Goal: Task Accomplishment & Management: Use online tool/utility

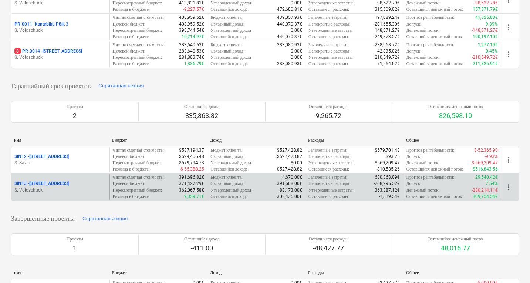
scroll to position [231, 0]
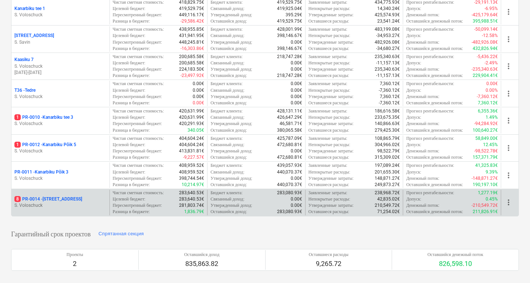
click at [92, 201] on div "8 PR-0014 - Luige tee 29" at bounding box center [60, 199] width 92 height 6
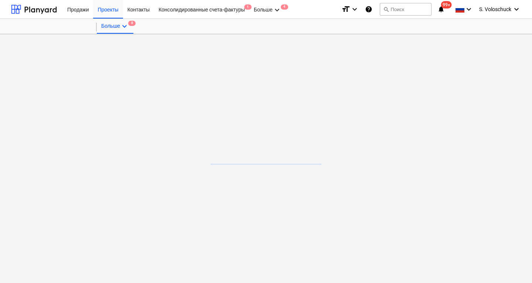
click at [92, 201] on main at bounding box center [266, 158] width 532 height 249
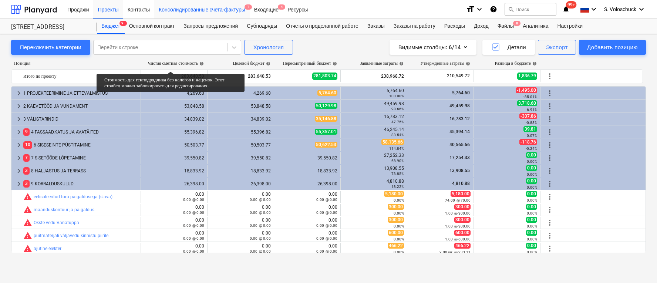
click at [229, 7] on div "Консолидированные счета-фактуры 1" at bounding box center [201, 9] width 95 height 19
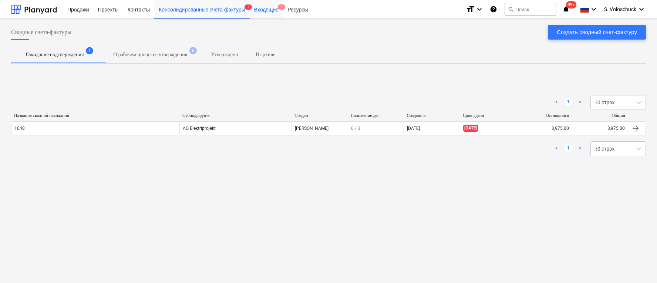
click at [264, 12] on div "Входящие 4" at bounding box center [266, 9] width 33 height 19
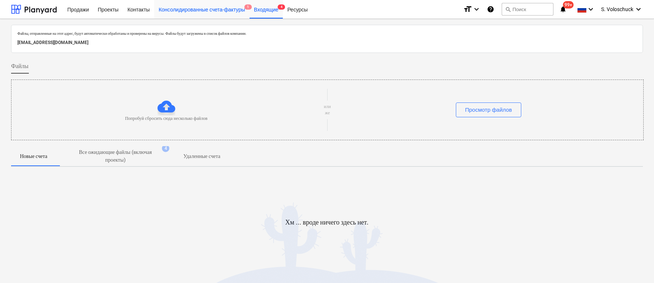
click at [221, 12] on div "Консолидированные счета-фактуры 1" at bounding box center [201, 9] width 95 height 19
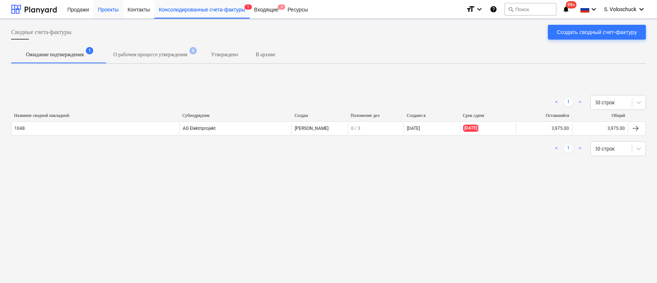
click at [113, 10] on div "Проекты" at bounding box center [108, 9] width 30 height 19
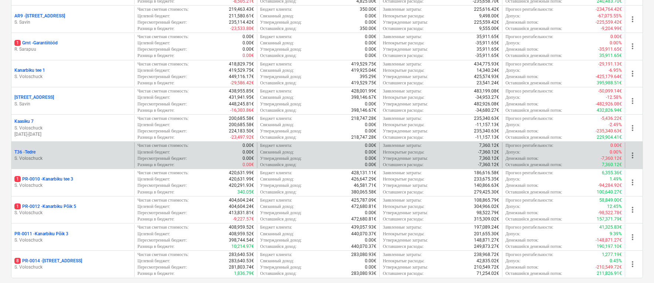
scroll to position [211, 0]
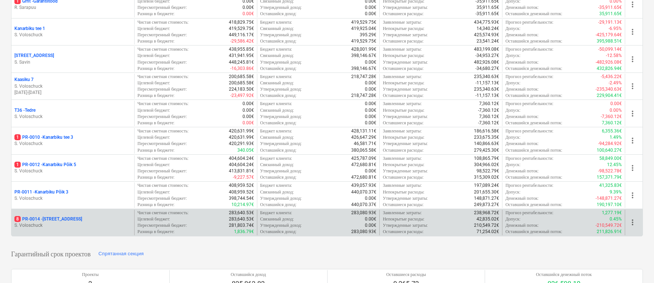
click at [82, 222] on p "S. Voloschuck" at bounding box center [72, 225] width 117 height 6
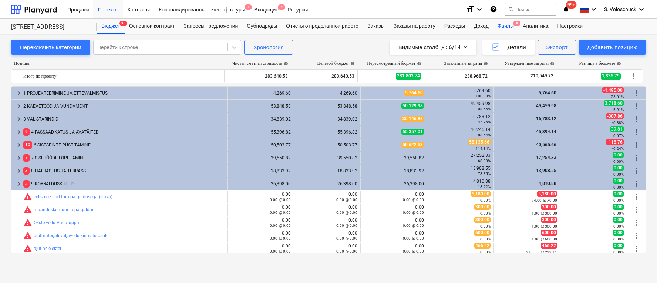
click at [517, 28] on div "Файлы 8" at bounding box center [505, 26] width 25 height 15
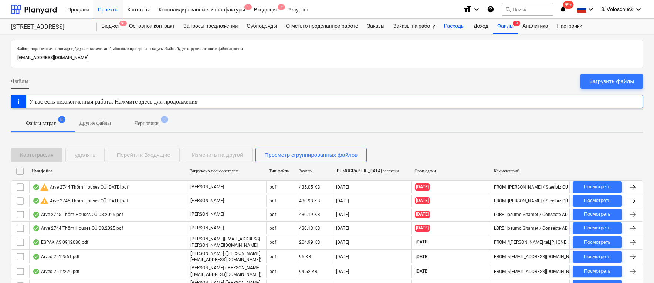
click at [467, 25] on div "Расходы" at bounding box center [455, 26] width 30 height 15
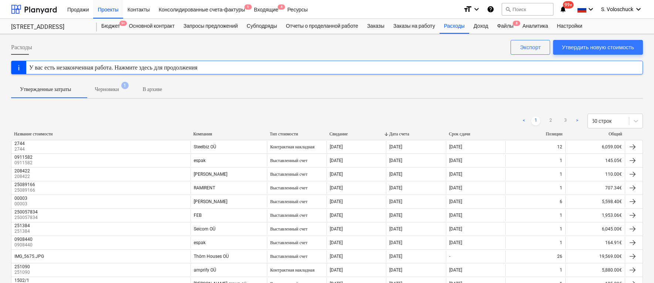
click at [204, 132] on div "Компания" at bounding box center [228, 134] width 71 height 6
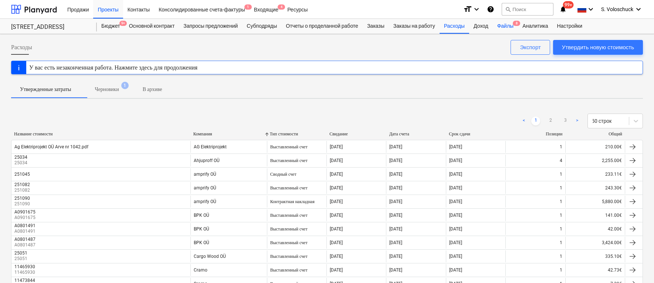
click at [518, 25] on div "Файлы 8" at bounding box center [505, 26] width 25 height 15
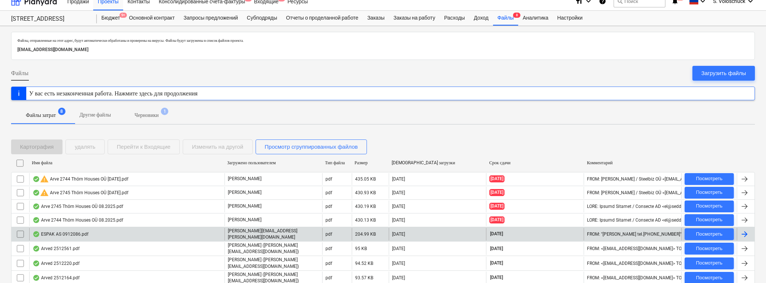
scroll to position [33, 0]
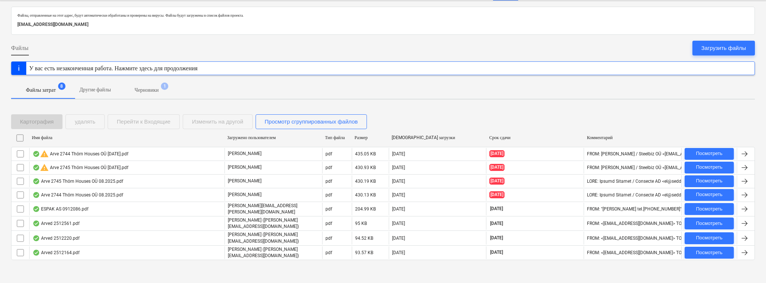
click at [157, 91] on p "Черновики" at bounding box center [147, 90] width 24 height 8
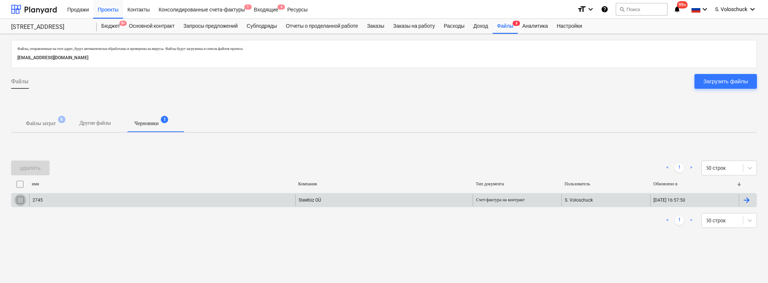
click at [15, 200] on input "checkbox" at bounding box center [20, 200] width 12 height 12
click at [35, 169] on div "удалять" at bounding box center [30, 168] width 21 height 10
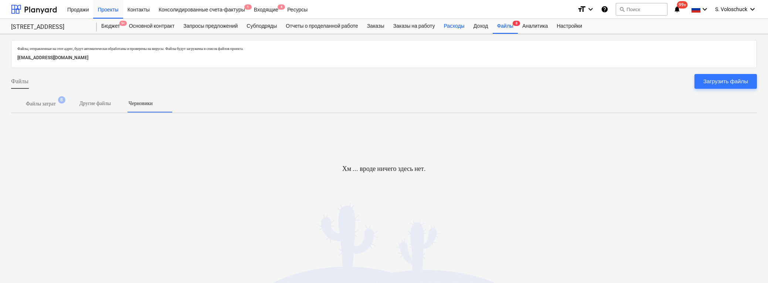
click at [463, 27] on div "Расходы" at bounding box center [455, 26] width 30 height 15
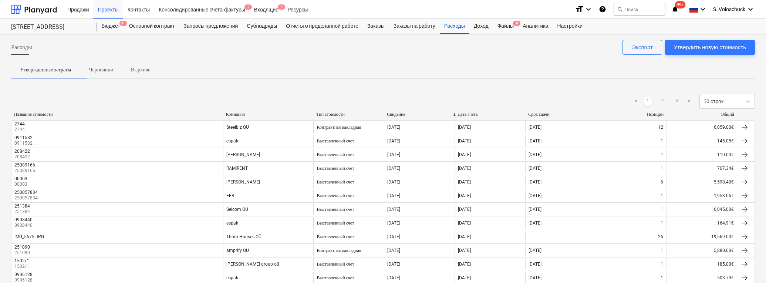
click at [243, 116] on div "Компания" at bounding box center [268, 115] width 84 height 6
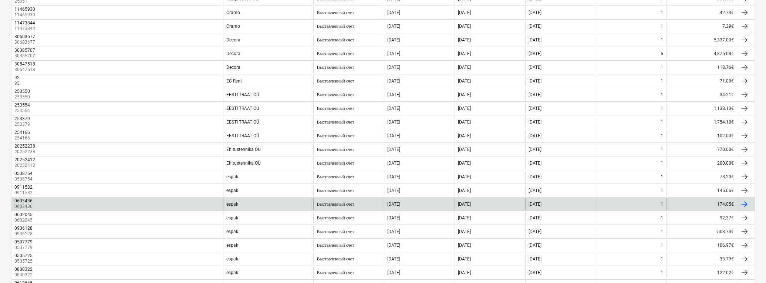
scroll to position [563, 0]
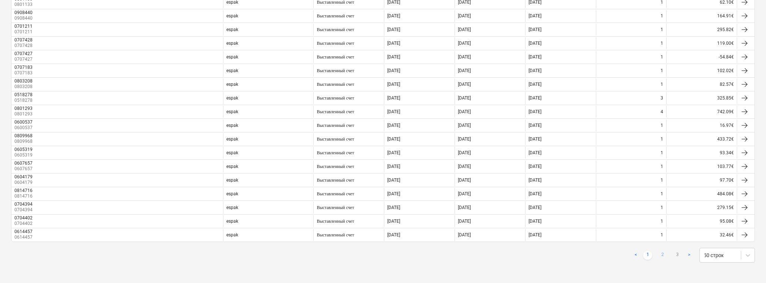
click at [529, 254] on link "2" at bounding box center [662, 255] width 9 height 9
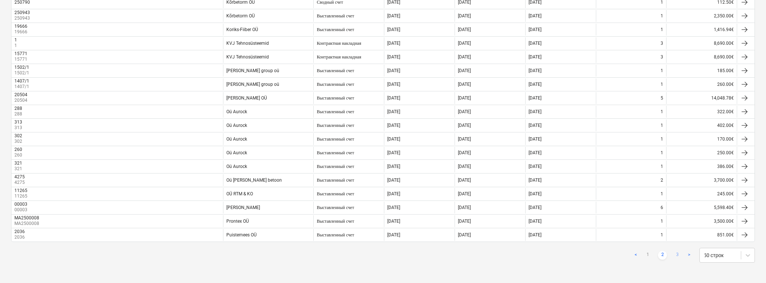
click at [529, 254] on link "3" at bounding box center [676, 255] width 9 height 9
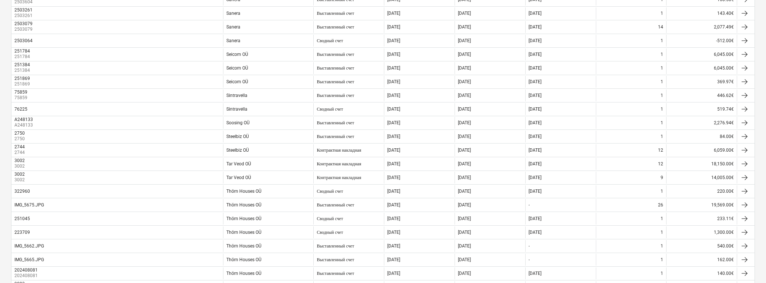
scroll to position [0, 0]
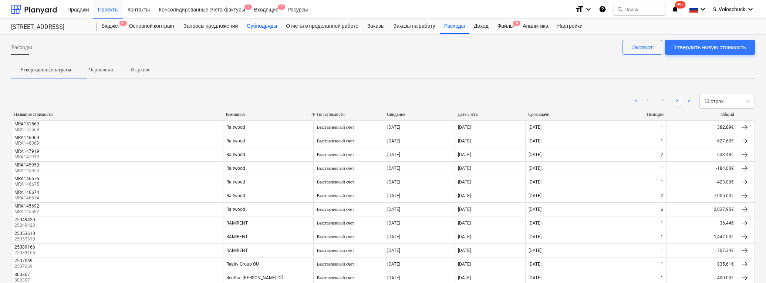
click at [268, 24] on div "Субподряды" at bounding box center [261, 26] width 39 height 15
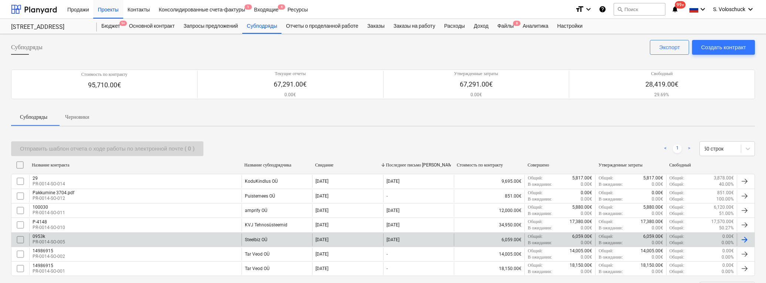
drag, startPoint x: 22, startPoint y: 239, endPoint x: 30, endPoint y: 235, distance: 8.8
click at [22, 239] on input "checkbox" at bounding box center [20, 240] width 12 height 12
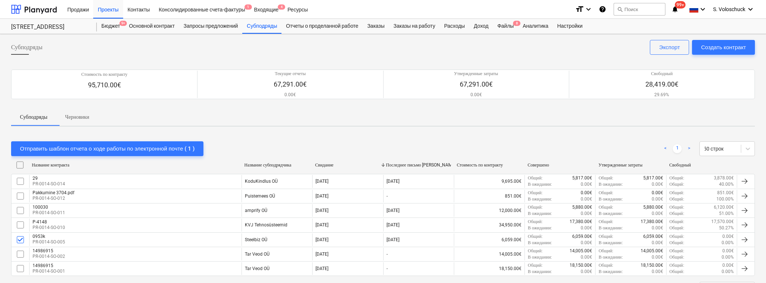
scroll to position [33, 0]
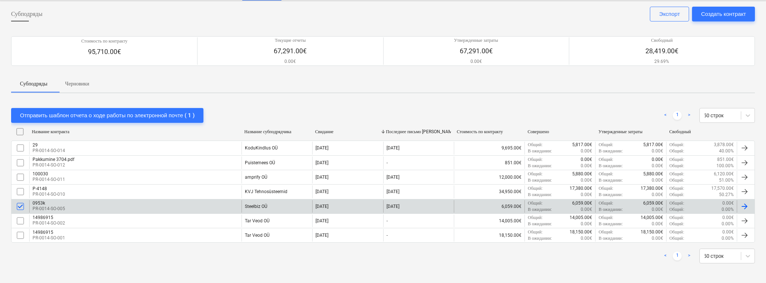
click at [20, 205] on input "checkbox" at bounding box center [20, 206] width 12 height 12
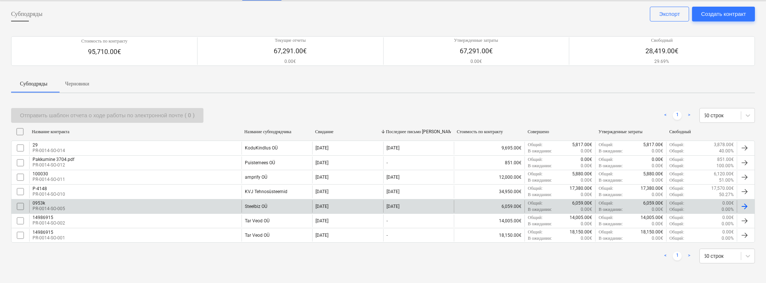
click at [529, 205] on div at bounding box center [744, 206] width 9 height 9
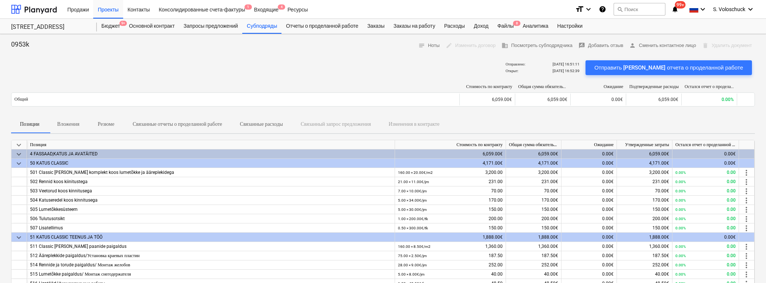
click at [529, 44] on div "delete Удалить документ" at bounding box center [727, 45] width 56 height 11
click at [258, 30] on div "Субподряды" at bounding box center [261, 26] width 39 height 15
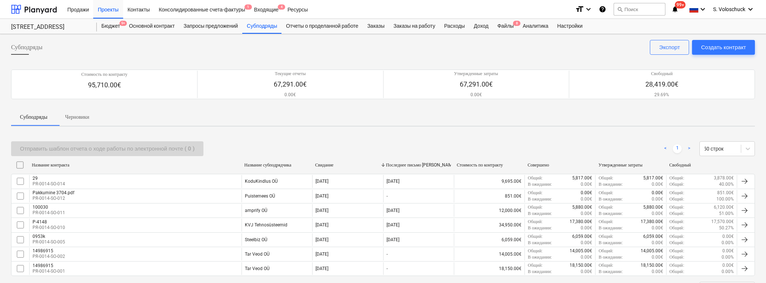
scroll to position [33, 0]
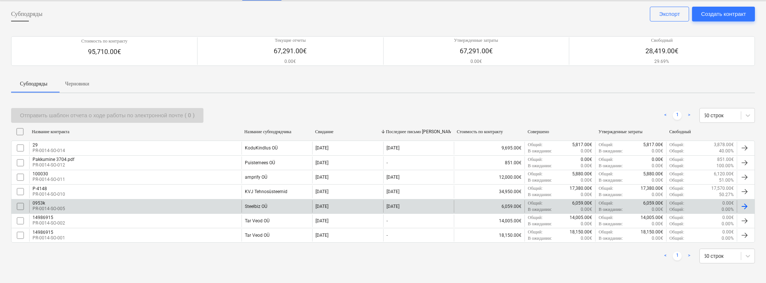
click at [22, 203] on input "checkbox" at bounding box center [20, 206] width 12 height 12
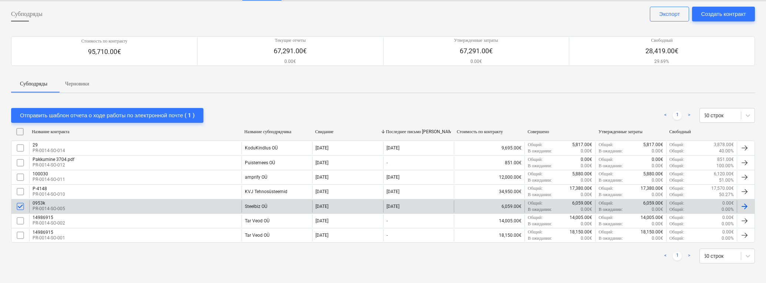
scroll to position [0, 0]
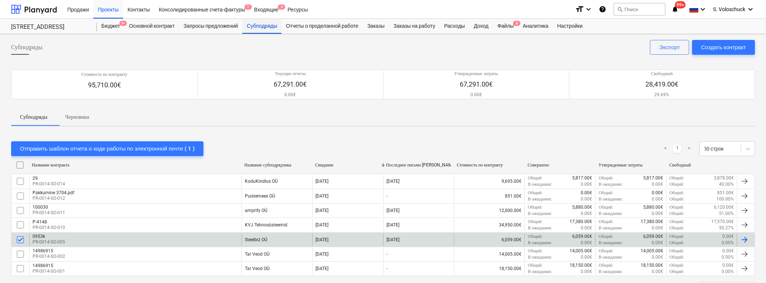
click at [270, 28] on div "Субподряды" at bounding box center [261, 26] width 39 height 15
click at [529, 237] on div at bounding box center [744, 239] width 9 height 9
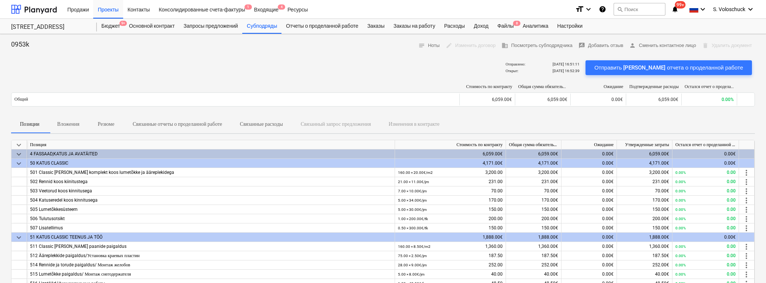
click at [529, 46] on div "delete Удалить документ" at bounding box center [727, 45] width 56 height 11
click at [468, 25] on div "Расходы" at bounding box center [455, 26] width 30 height 15
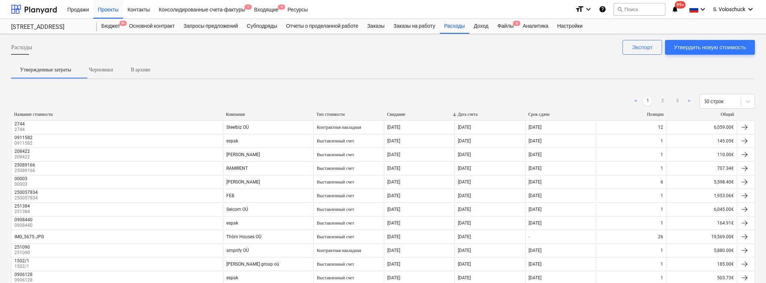
click at [240, 113] on div "Компания" at bounding box center [268, 115] width 84 height 6
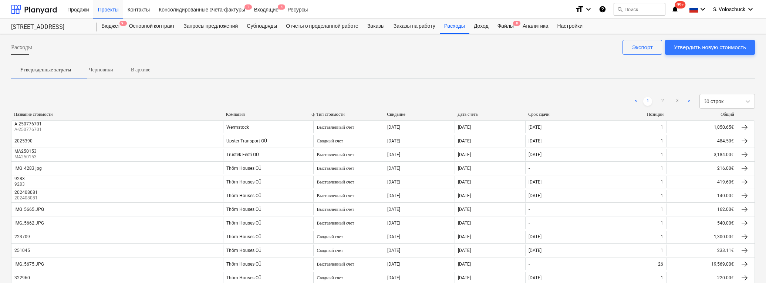
click at [240, 113] on div "Компания" at bounding box center [268, 115] width 84 height 6
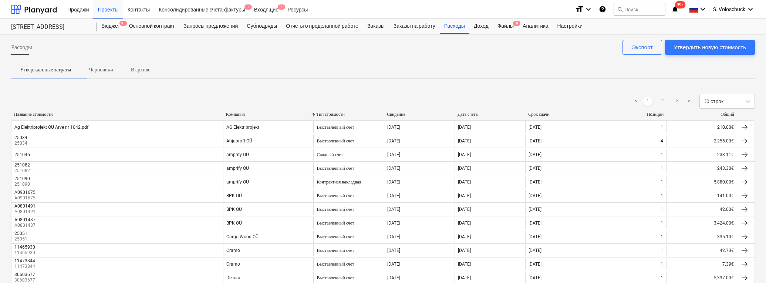
click at [240, 113] on div "Компания" at bounding box center [268, 115] width 84 height 6
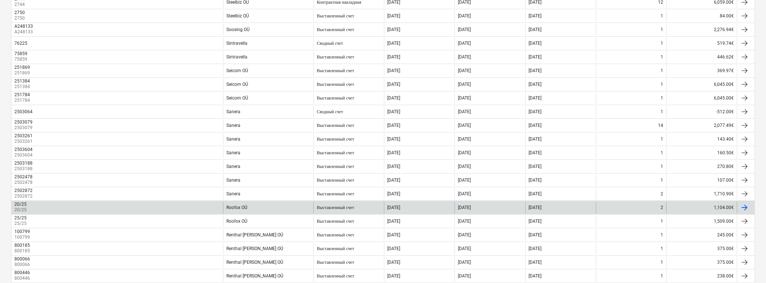
scroll to position [563, 0]
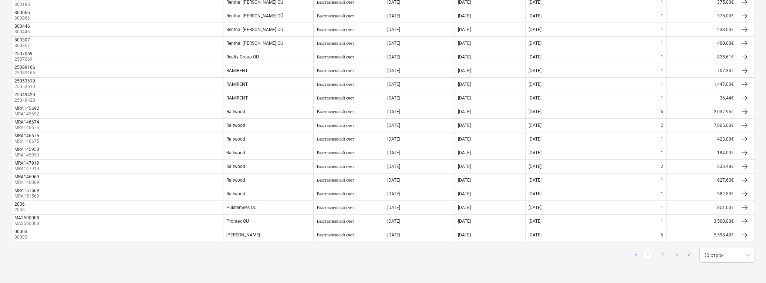
click at [529, 254] on link "2" at bounding box center [662, 255] width 9 height 9
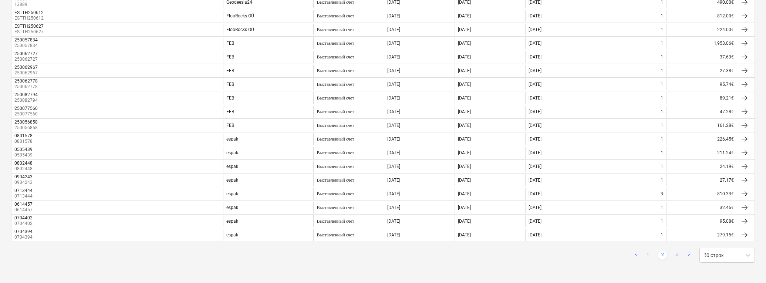
click at [529, 254] on link "3" at bounding box center [676, 255] width 9 height 9
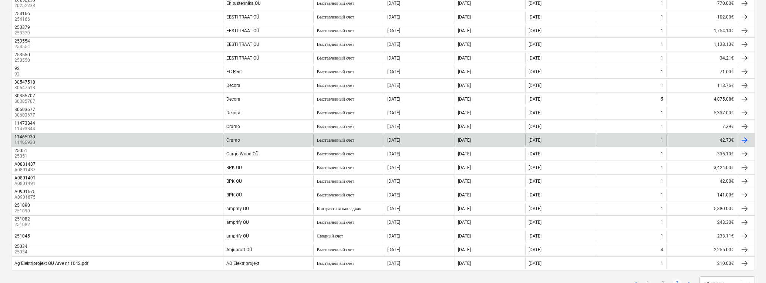
scroll to position [522, 0]
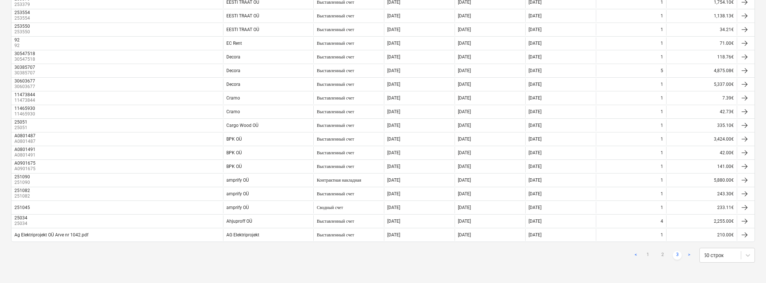
click at [529, 254] on link ">" at bounding box center [688, 255] width 9 height 9
click at [529, 256] on link "2" at bounding box center [662, 255] width 9 height 9
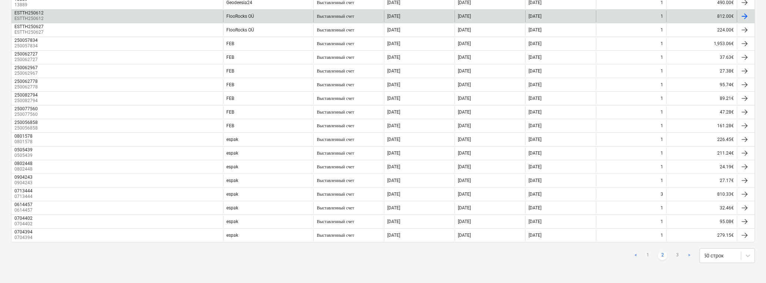
scroll to position [563, 0]
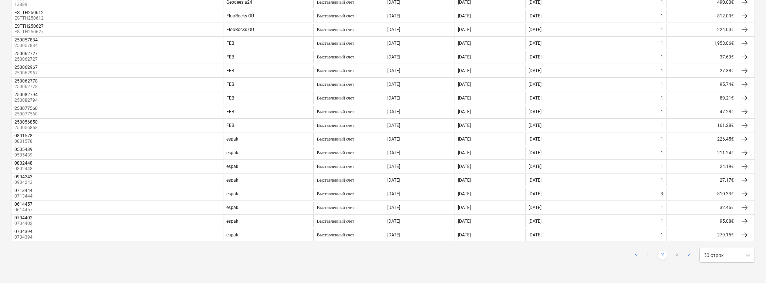
click at [529, 255] on link "1" at bounding box center [647, 255] width 9 height 9
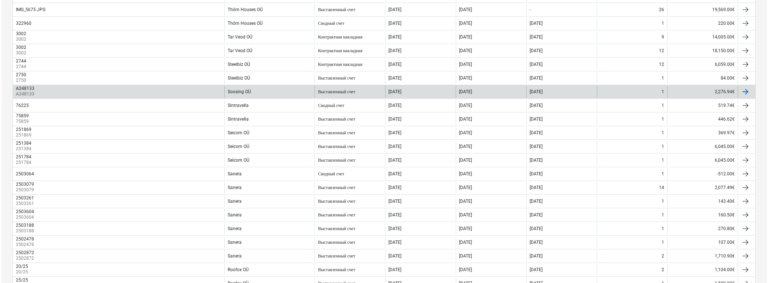
scroll to position [0, 0]
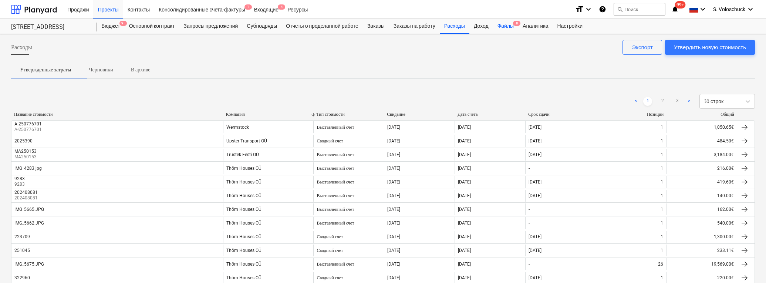
click at [512, 26] on div "Файлы 8" at bounding box center [505, 26] width 25 height 15
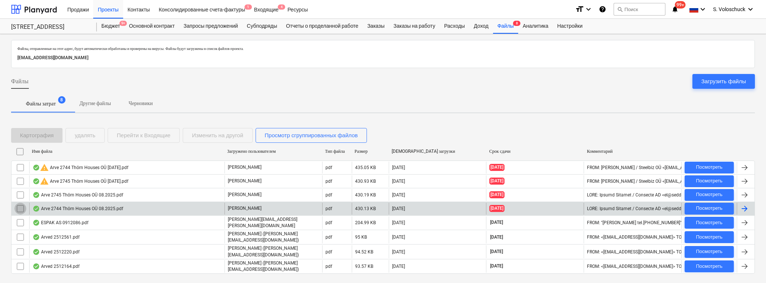
click at [17, 206] on input "checkbox" at bounding box center [20, 209] width 12 height 12
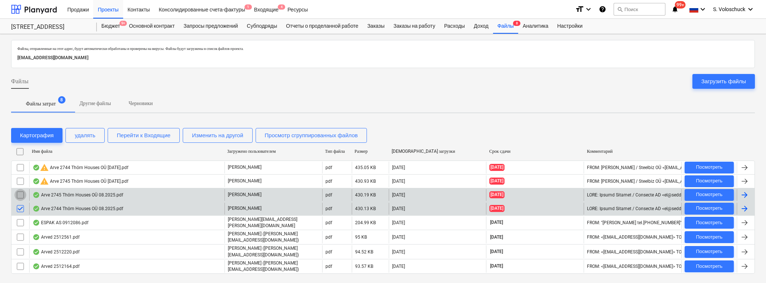
click at [21, 195] on input "checkbox" at bounding box center [20, 195] width 12 height 12
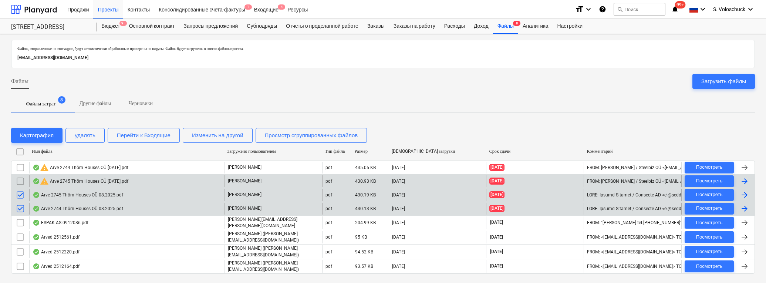
click at [20, 180] on input "checkbox" at bounding box center [20, 181] width 12 height 12
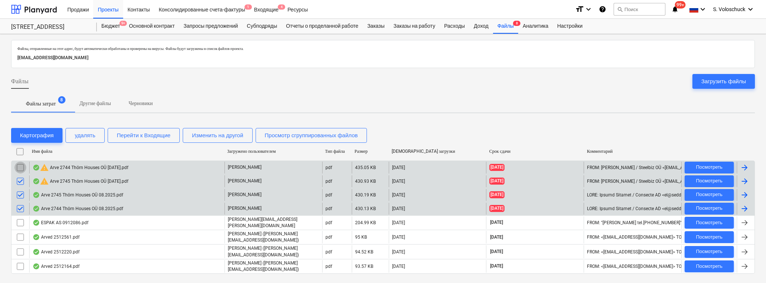
click at [22, 167] on input "checkbox" at bounding box center [20, 168] width 12 height 12
click at [90, 136] on div "удалять" at bounding box center [85, 135] width 21 height 10
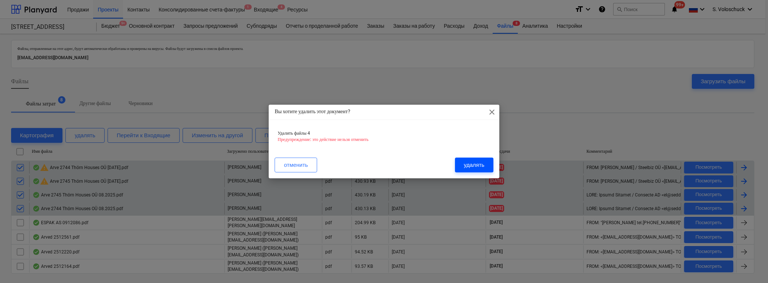
click at [477, 164] on div "удалять" at bounding box center [474, 165] width 21 height 10
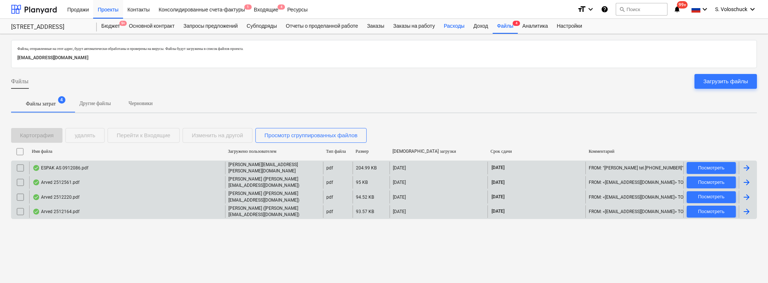
click at [460, 26] on div "Расходы" at bounding box center [455, 26] width 30 height 15
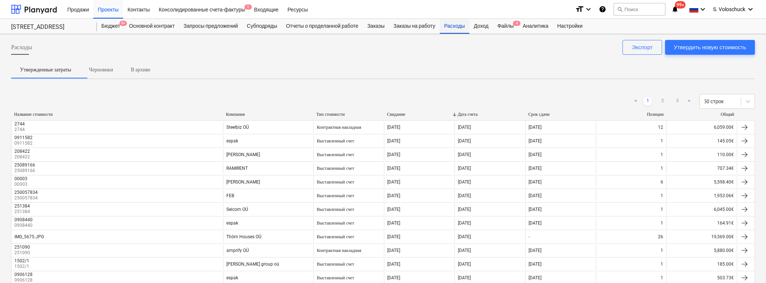
click at [464, 28] on div "Расходы" at bounding box center [455, 26] width 30 height 15
click at [529, 49] on div "Утвердить новую стоимость" at bounding box center [710, 48] width 72 height 10
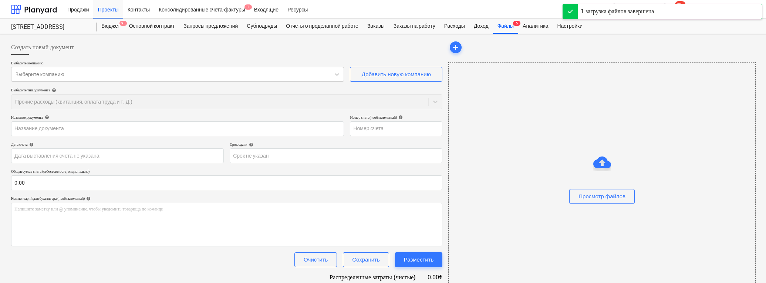
type input "Arve 2745 Thörn Houses OÜ [DATE].pdf"
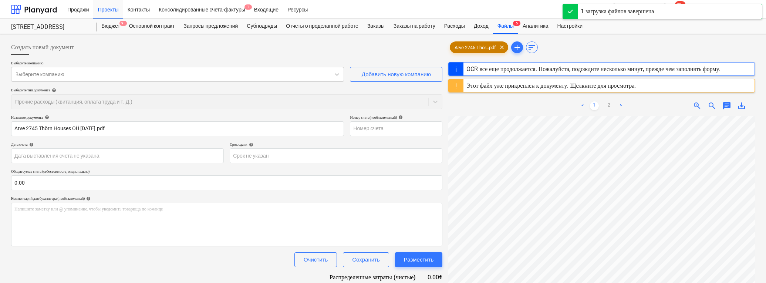
click at [494, 49] on span "Arve 2745 Thör...pdf" at bounding box center [475, 48] width 50 height 6
click at [486, 89] on div "Этот файл уже прикреплен к документу. Щелкните для просмотра." at bounding box center [550, 85] width 169 height 7
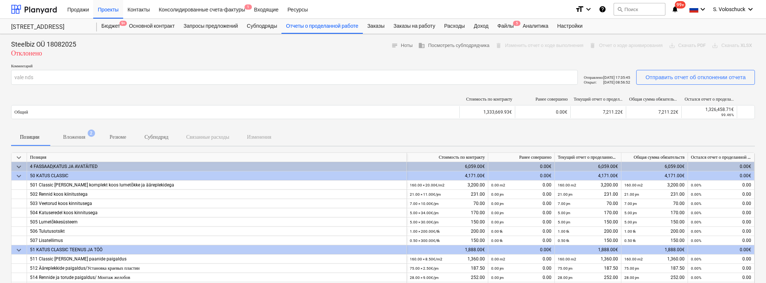
click at [85, 135] on p "Вложения" at bounding box center [74, 137] width 22 height 8
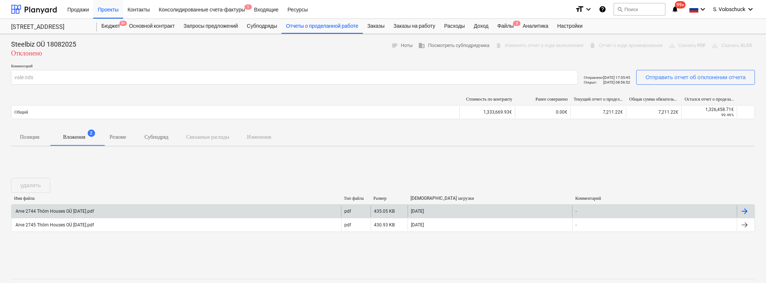
click at [529, 208] on div at bounding box center [744, 211] width 9 height 9
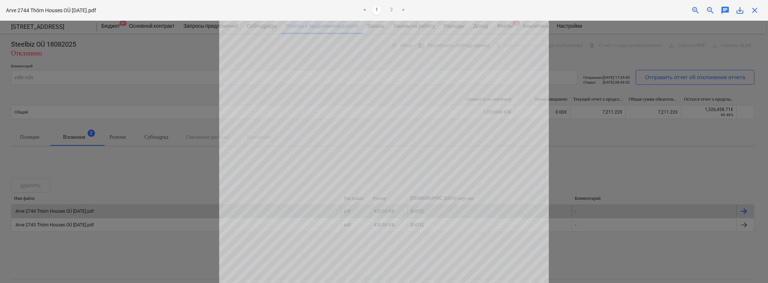
click at [529, 11] on span "close" at bounding box center [754, 10] width 9 height 9
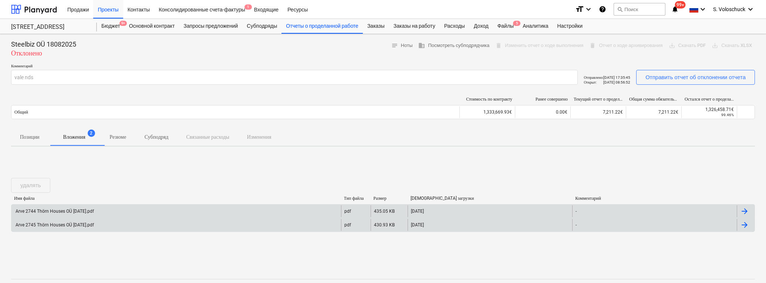
click at [529, 225] on div at bounding box center [744, 224] width 9 height 9
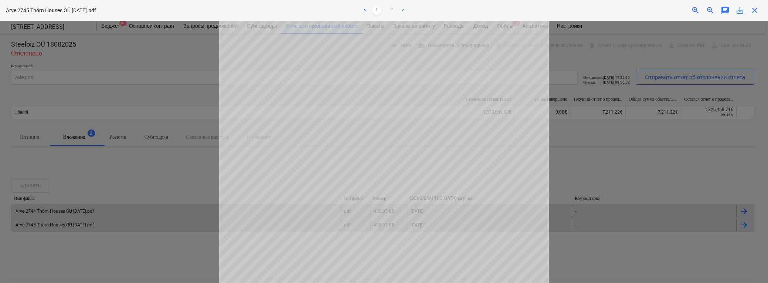
click at [529, 165] on div at bounding box center [384, 152] width 768 height 262
click at [529, 11] on span "close" at bounding box center [754, 10] width 9 height 9
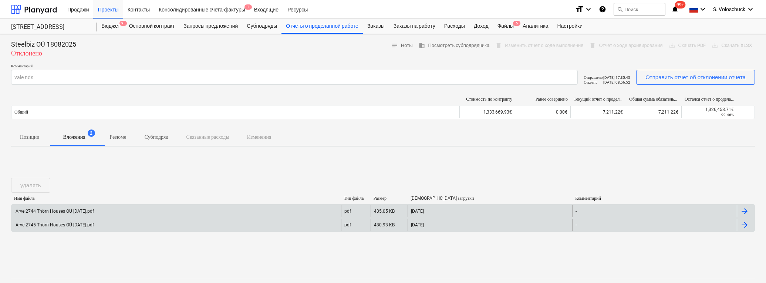
click at [529, 224] on div at bounding box center [744, 224] width 9 height 9
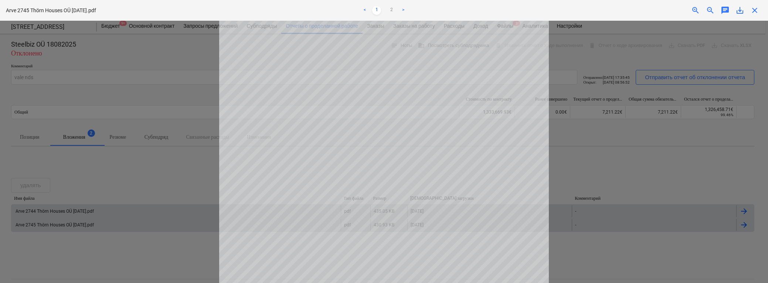
click at [529, 10] on span "close" at bounding box center [754, 10] width 9 height 9
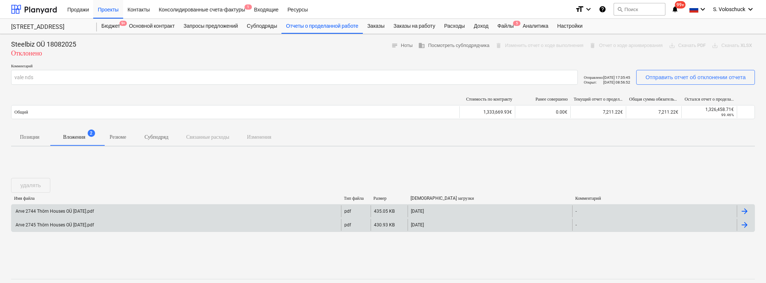
click at [529, 45] on div "delete Отчет о ходе архивирования" at bounding box center [625, 45] width 79 height 11
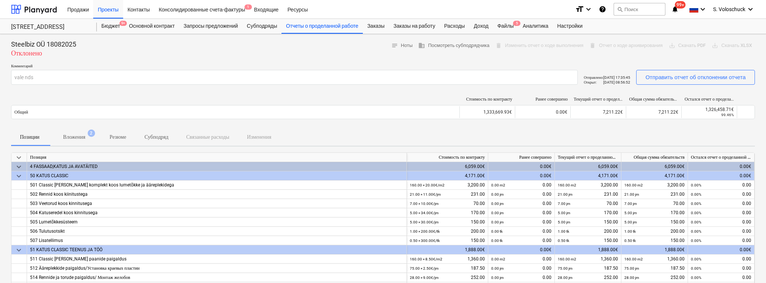
click at [84, 133] on p "Вложения" at bounding box center [74, 137] width 22 height 8
click at [136, 13] on div "Контакты" at bounding box center [138, 9] width 31 height 19
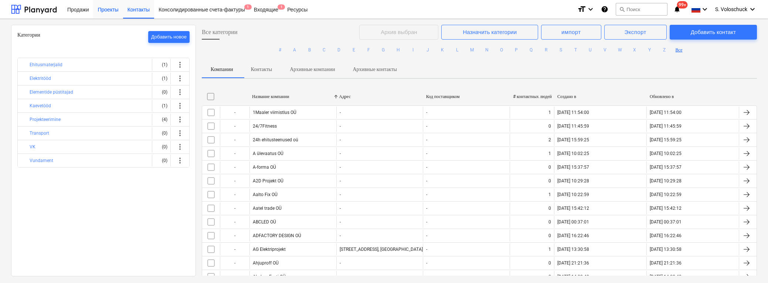
click at [112, 7] on div "Проекты" at bounding box center [108, 9] width 30 height 19
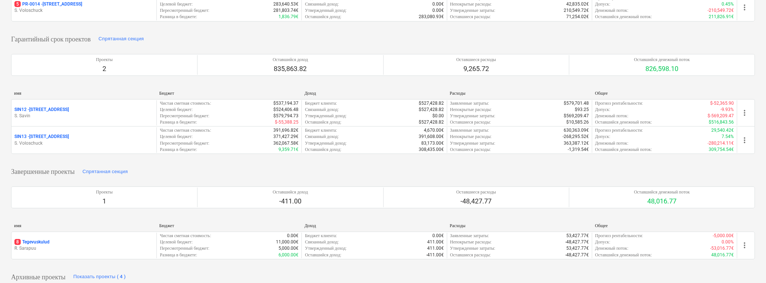
scroll to position [369, 0]
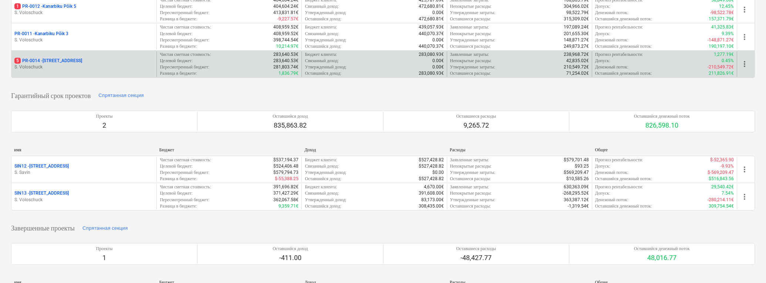
click at [69, 64] on p "S. Voloschuck" at bounding box center [83, 67] width 139 height 6
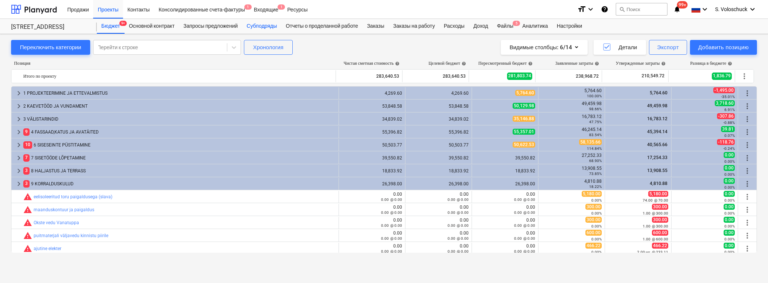
click at [262, 26] on div "Субподряды" at bounding box center [261, 26] width 39 height 15
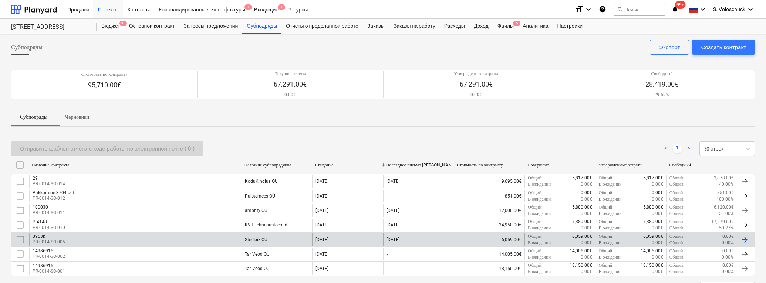
click at [55, 237] on div "0953k" at bounding box center [49, 236] width 33 height 5
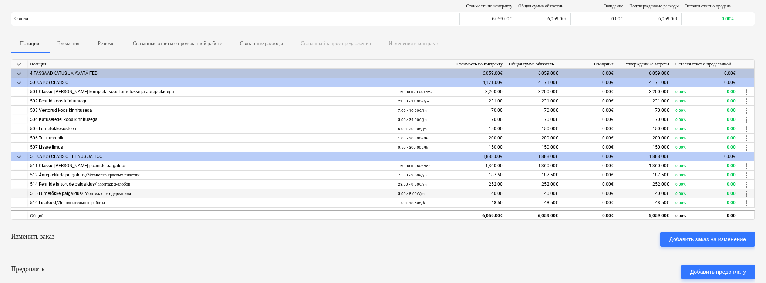
scroll to position [33, 0]
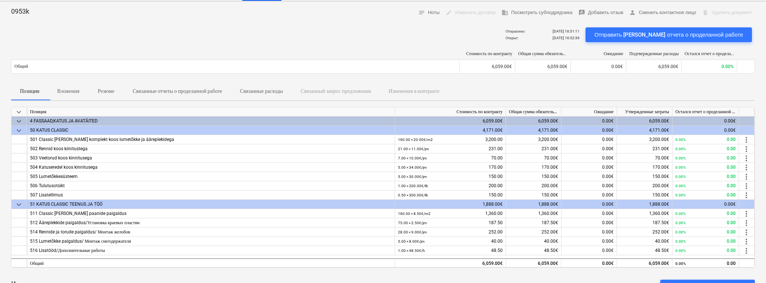
click at [464, 12] on div "edit Изменить договор" at bounding box center [470, 12] width 56 height 11
click at [70, 88] on p "Вложения" at bounding box center [68, 91] width 22 height 8
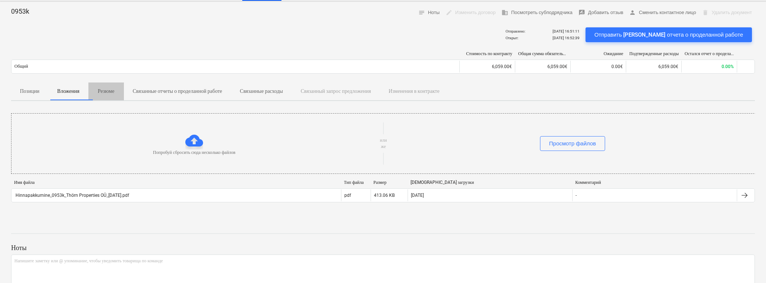
click at [115, 92] on p "Резюме" at bounding box center [106, 91] width 18 height 8
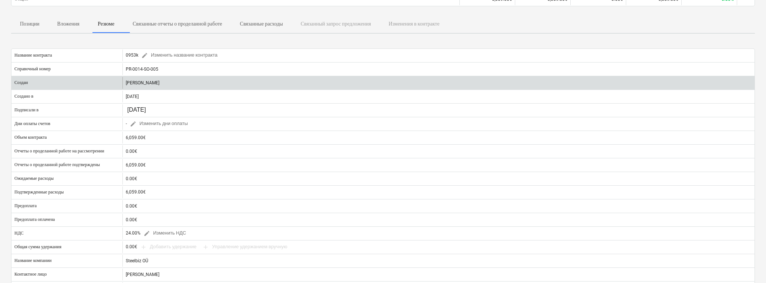
scroll to position [40, 0]
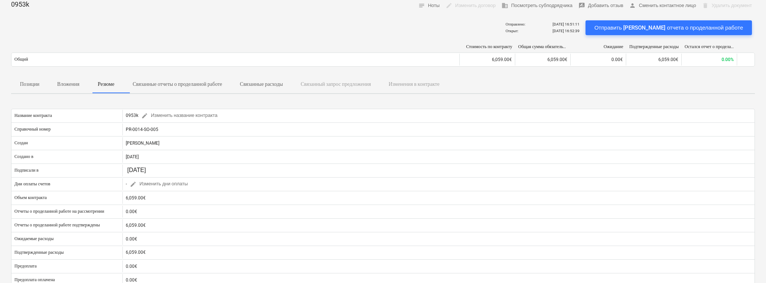
scroll to position [33, 0]
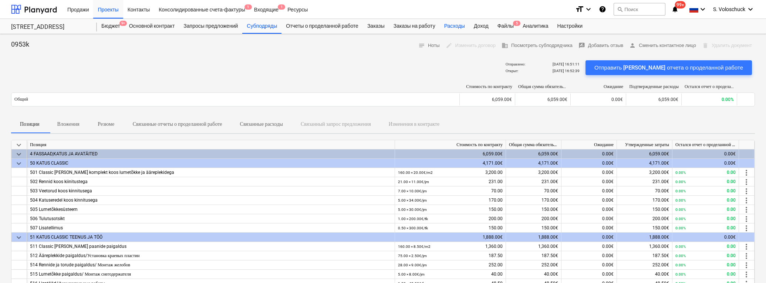
click at [456, 26] on div "Расходы" at bounding box center [455, 26] width 30 height 15
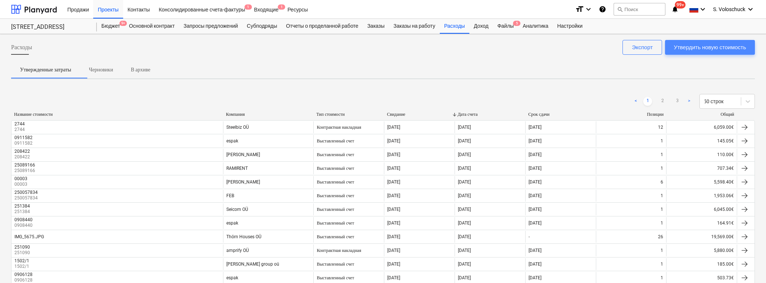
click at [529, 44] on div "Утвердить новую стоимость" at bounding box center [710, 48] width 72 height 10
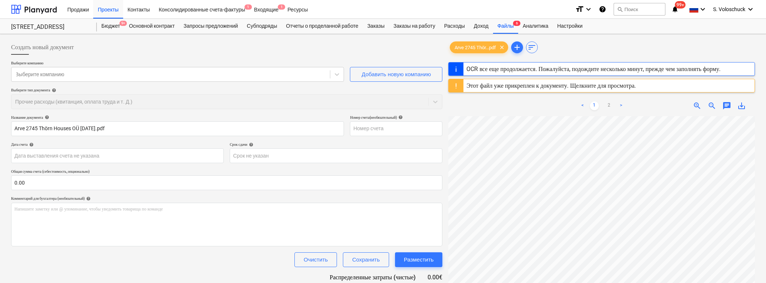
type input "2745"
type input "[DATE]"
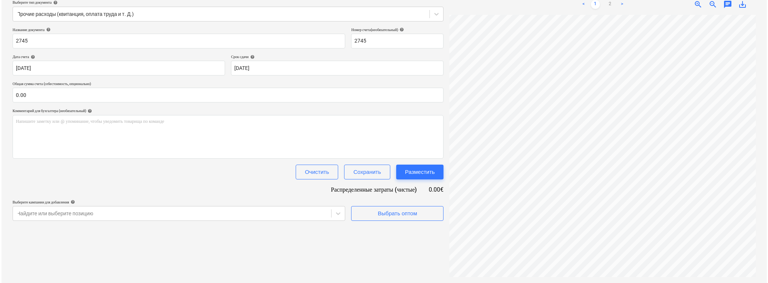
scroll to position [132, 28]
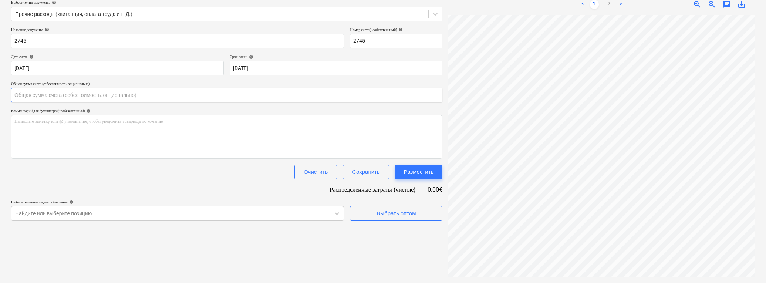
click at [48, 96] on input "text" at bounding box center [226, 95] width 431 height 15
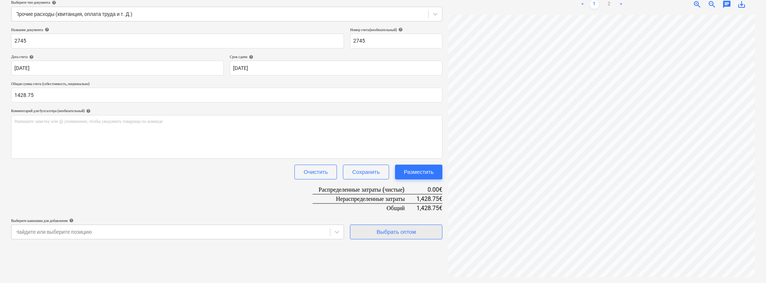
type input "1,428.75"
click at [397, 233] on div "Выбрать оптом" at bounding box center [395, 232] width 39 height 10
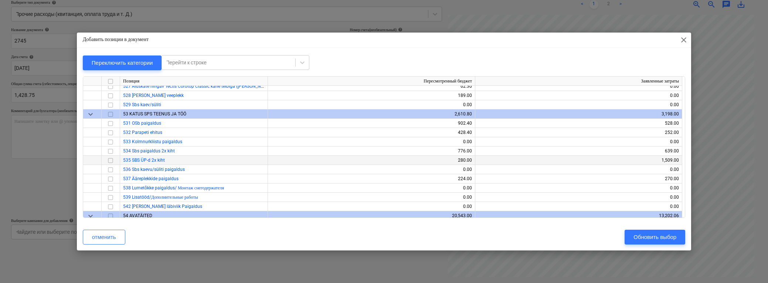
scroll to position [2130, 0]
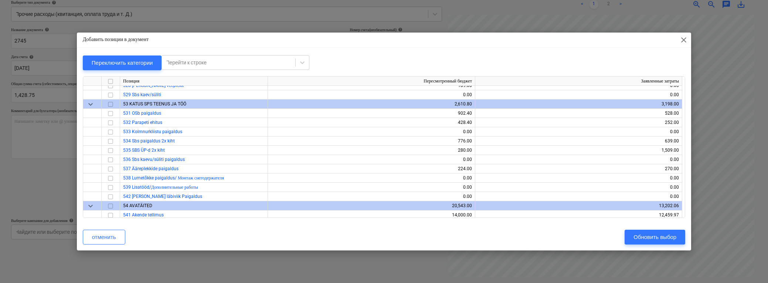
click at [89, 104] on span "keyboard_arrow_down" at bounding box center [90, 104] width 9 height 9
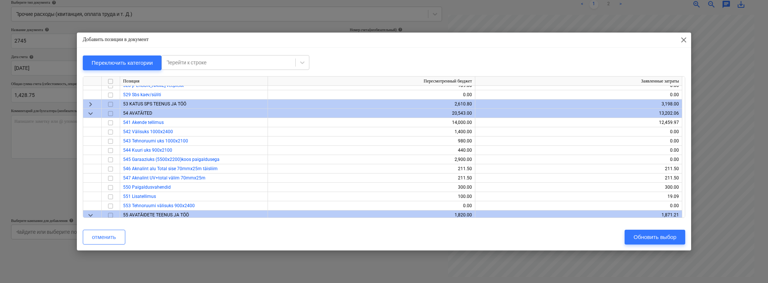
click at [95, 112] on div "keyboard_arrow_down" at bounding box center [92, 113] width 18 height 9
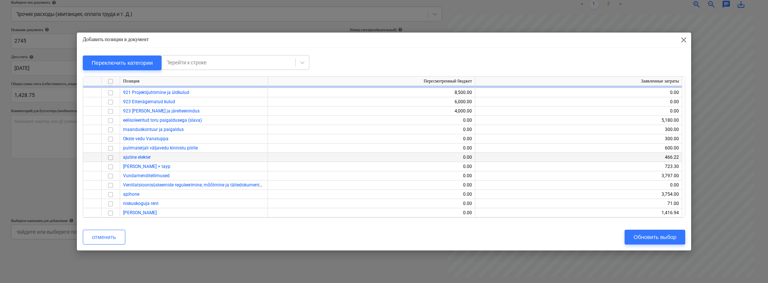
scroll to position [5106, 0]
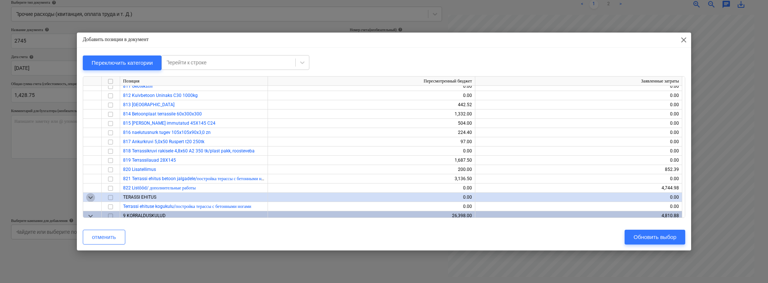
click at [88, 197] on span "keyboard_arrow_down" at bounding box center [90, 197] width 9 height 9
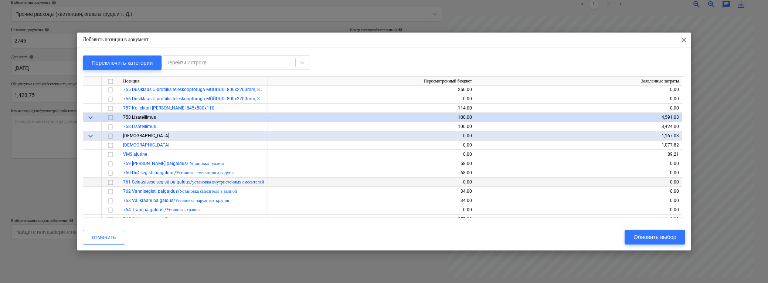
scroll to position [4314, 0]
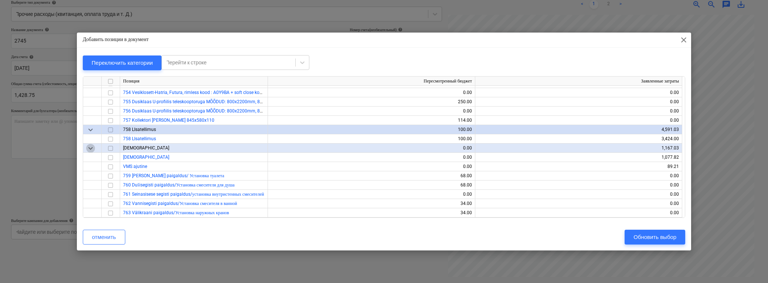
click at [91, 148] on span "keyboard_arrow_down" at bounding box center [90, 148] width 9 height 9
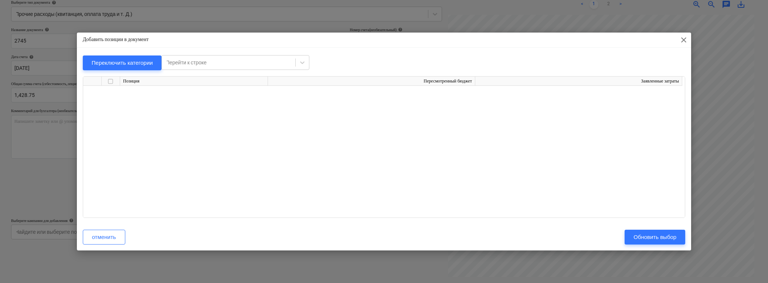
scroll to position [0, 0]
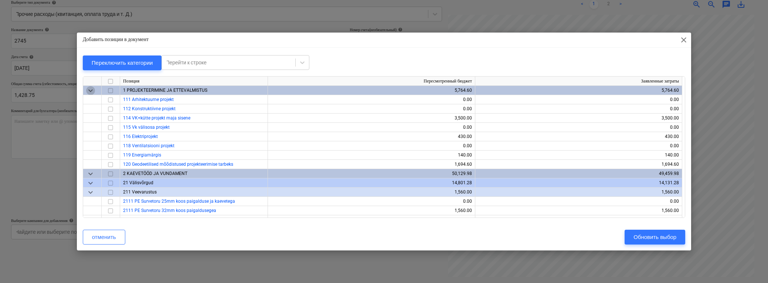
click at [90, 88] on span "keyboard_arrow_down" at bounding box center [90, 90] width 9 height 9
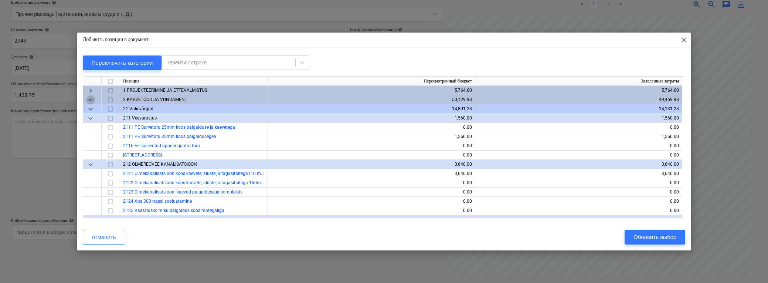
click at [89, 99] on span "keyboard_arrow_down" at bounding box center [90, 99] width 9 height 9
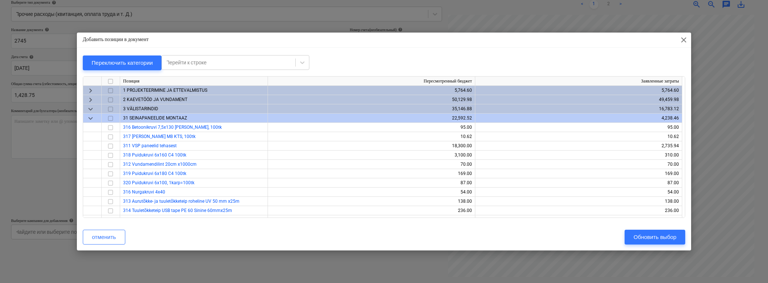
click at [93, 109] on span "keyboard_arrow_down" at bounding box center [90, 109] width 9 height 9
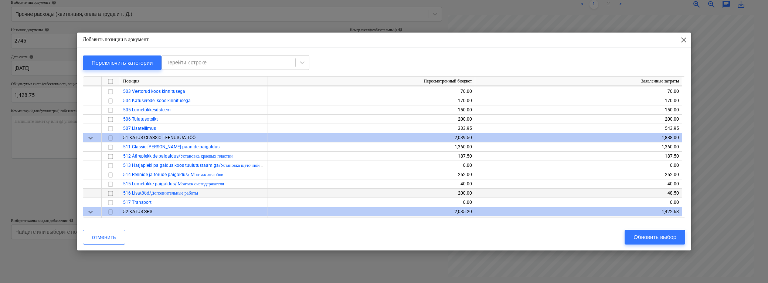
scroll to position [278, 0]
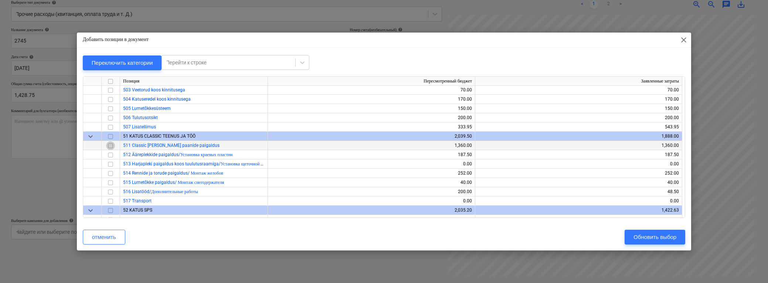
click at [112, 145] on input "checkbox" at bounding box center [110, 145] width 9 height 9
click at [114, 175] on input "checkbox" at bounding box center [110, 173] width 9 height 9
click at [108, 191] on input "checkbox" at bounding box center [110, 191] width 9 height 9
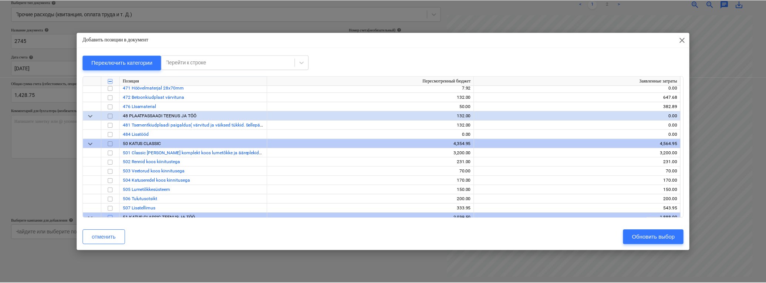
scroll to position [232, 0]
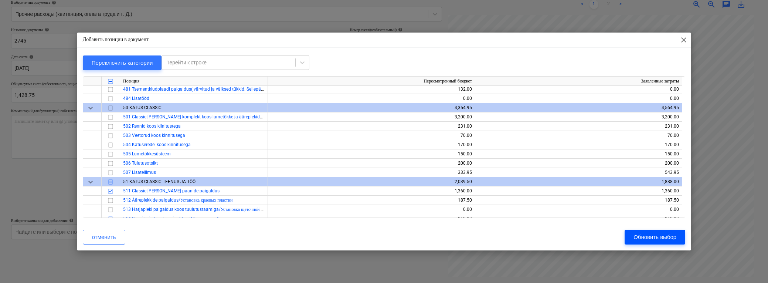
click at [529, 237] on div "Обновить выбор" at bounding box center [655, 237] width 43 height 10
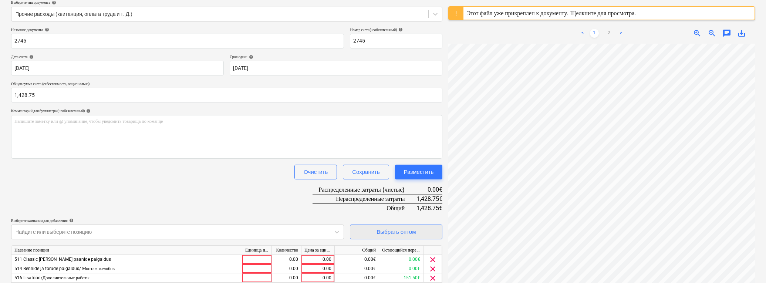
scroll to position [116, 0]
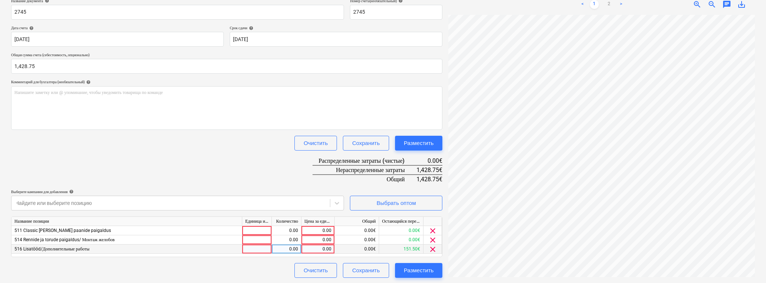
click at [318, 248] on div "0.00" at bounding box center [317, 248] width 27 height 9
type input "1152.22"
click at [197, 230] on div "511 Classic [PERSON_NAME] paanide paigaldus" at bounding box center [126, 230] width 231 height 9
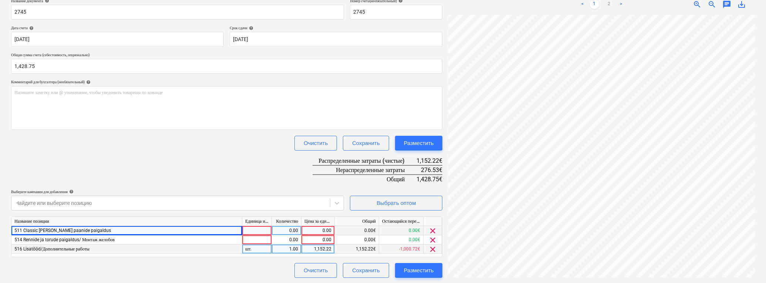
click at [434, 228] on span "clear" at bounding box center [432, 230] width 9 height 9
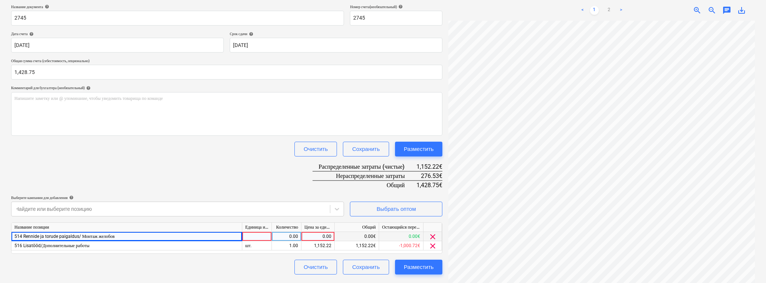
scroll to position [111, 0]
click at [433, 233] on span "clear" at bounding box center [432, 236] width 9 height 9
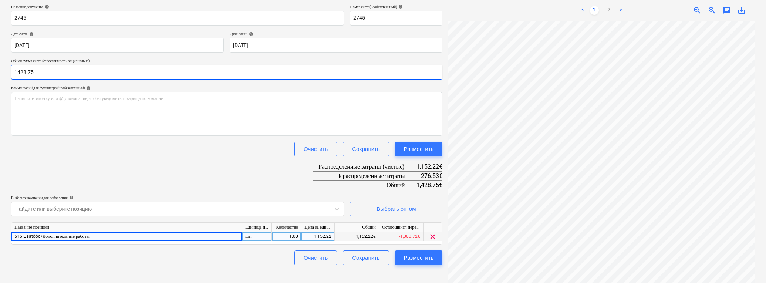
click at [46, 71] on input "1428.75" at bounding box center [226, 72] width 431 height 15
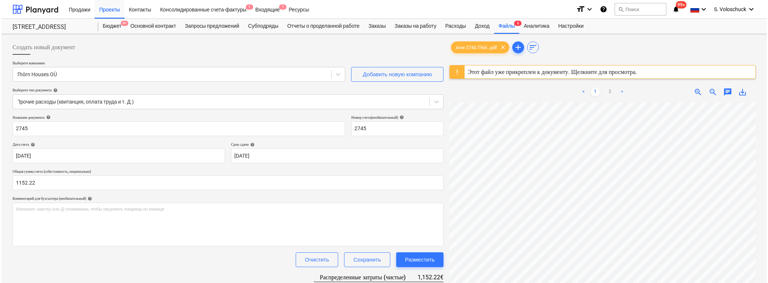
scroll to position [98, 0]
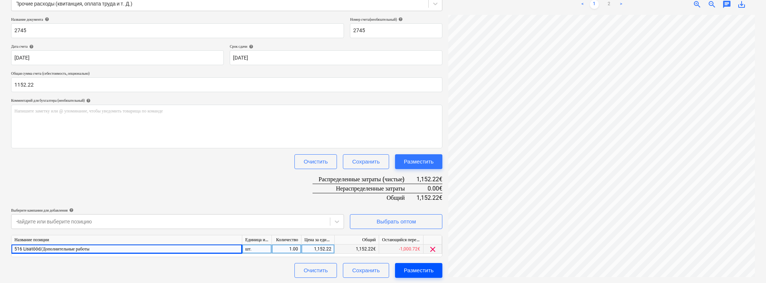
type input "1,152.22"
click at [426, 271] on div "Разместить" at bounding box center [419, 270] width 30 height 10
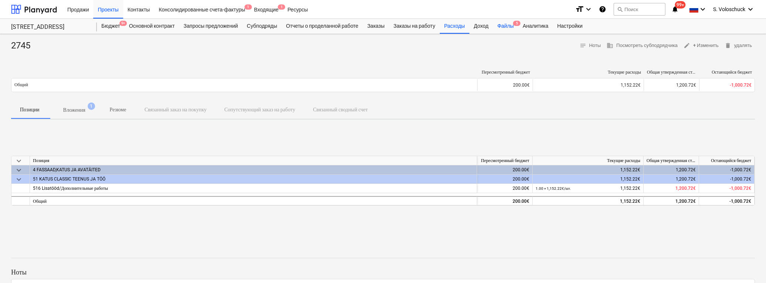
click at [516, 22] on div "Файлы 5" at bounding box center [505, 26] width 25 height 15
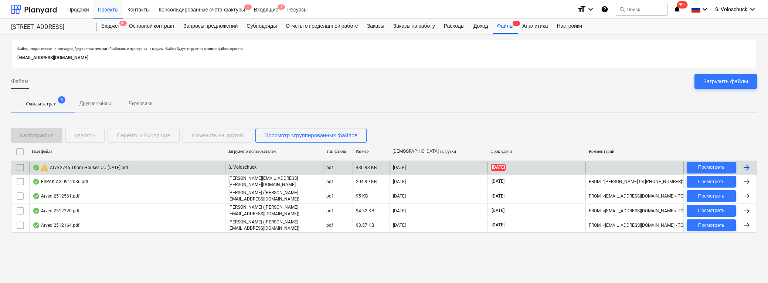
click at [86, 166] on div "warning Arve 2745 Thörn Houses OÜ [DATE].pdf" at bounding box center [81, 167] width 96 height 9
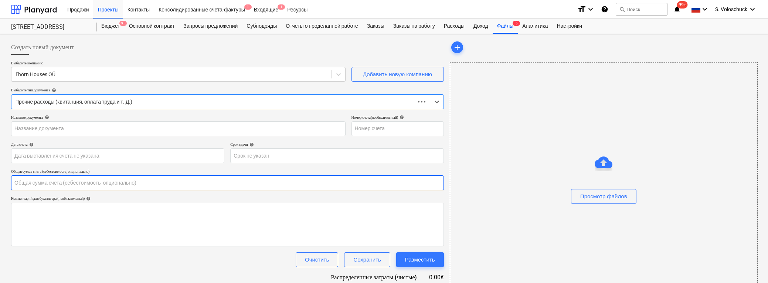
type input "0.00"
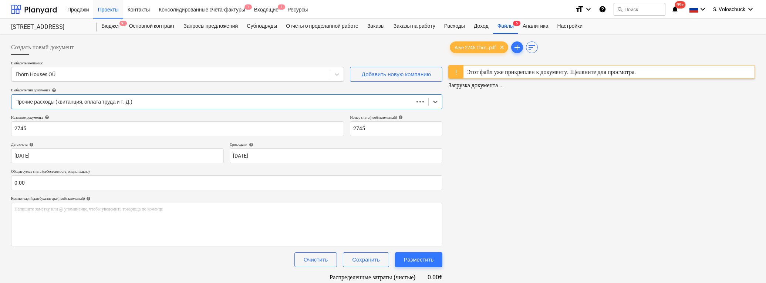
type input "2745"
type input "[DATE]"
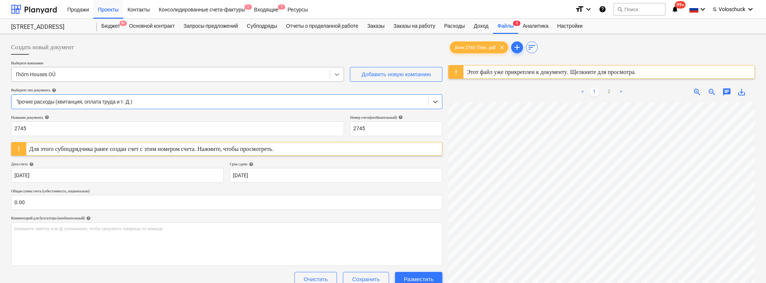
click at [334, 76] on icon at bounding box center [336, 74] width 7 height 7
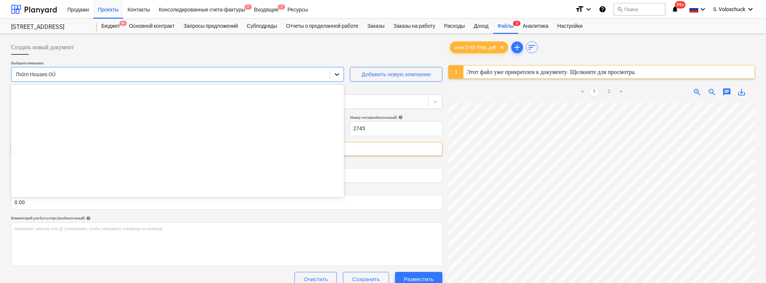
scroll to position [3920, 0]
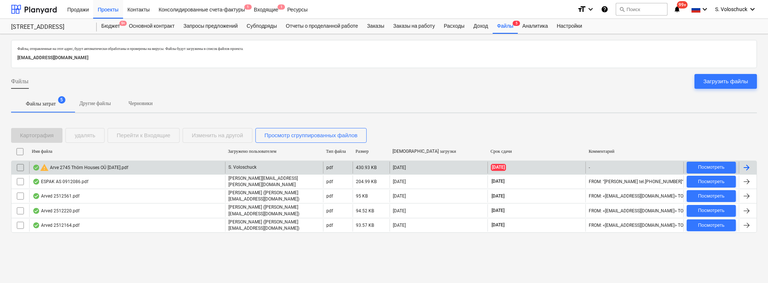
click at [17, 167] on input "checkbox" at bounding box center [20, 168] width 12 height 12
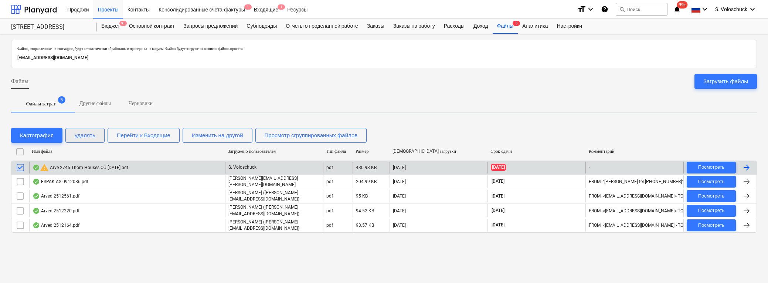
click at [95, 136] on div "удалять" at bounding box center [85, 135] width 21 height 10
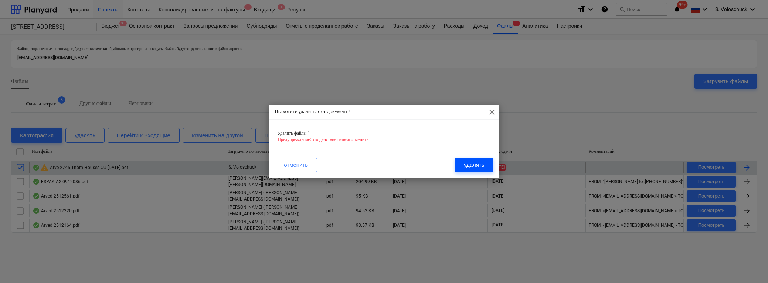
click at [478, 161] on div "удалять" at bounding box center [474, 165] width 21 height 10
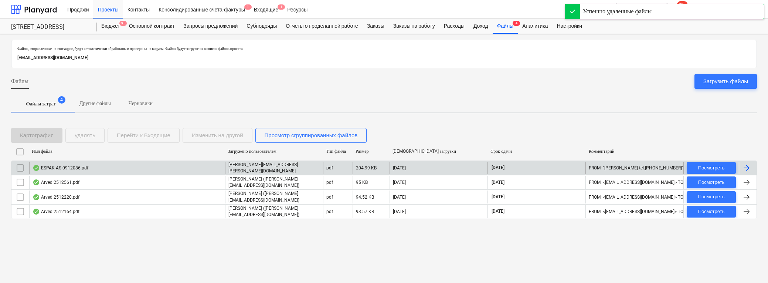
click at [96, 166] on div "ESPAK AS 0912086.pdf" at bounding box center [127, 168] width 196 height 13
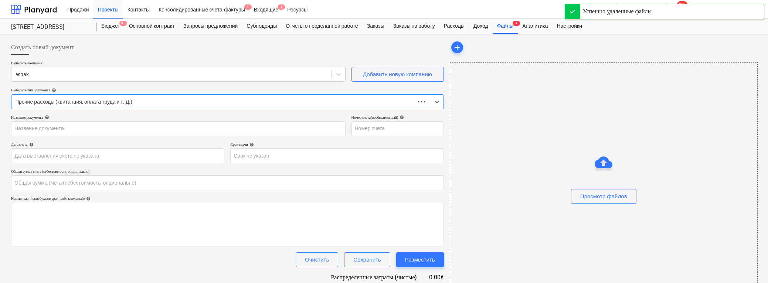
type input "0.00"
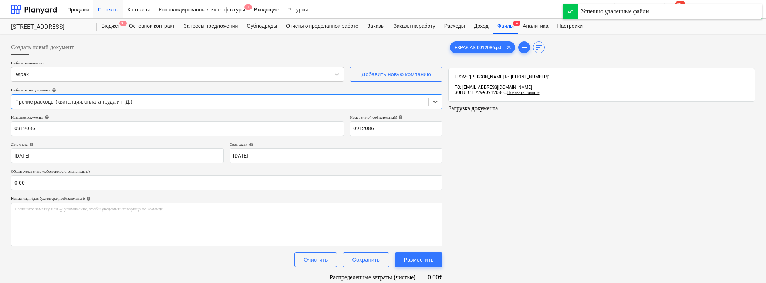
type input "0912086"
type input "[DATE]"
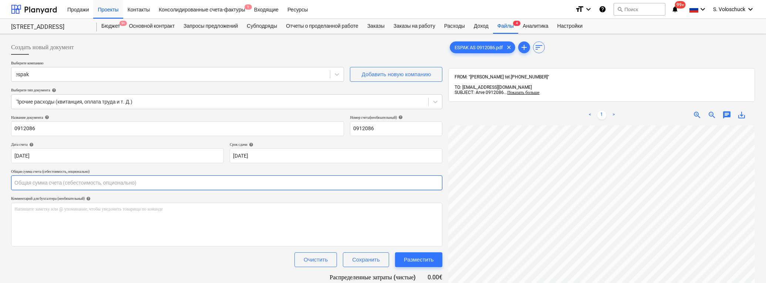
click at [99, 180] on input "text" at bounding box center [226, 182] width 431 height 15
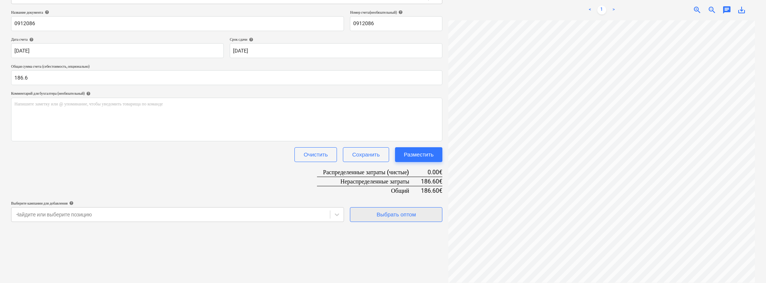
type input "186.60"
click at [413, 212] on div "Выбрать оптом" at bounding box center [395, 215] width 39 height 10
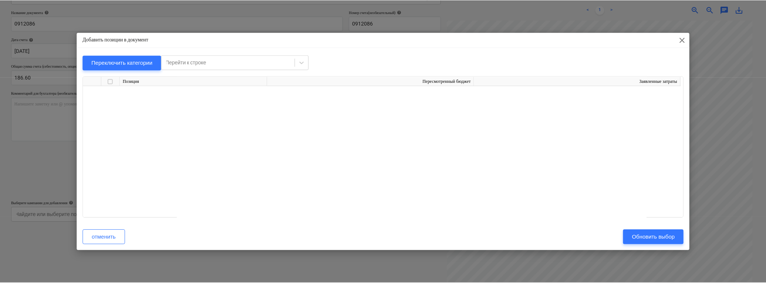
scroll to position [3676, 0]
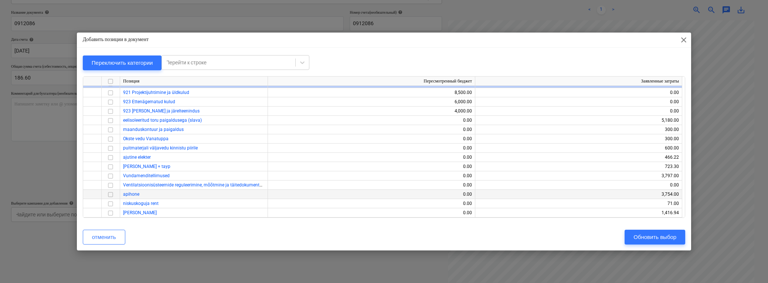
click at [112, 195] on input "checkbox" at bounding box center [110, 194] width 9 height 9
click at [529, 240] on div "Обновить выбор" at bounding box center [655, 237] width 43 height 10
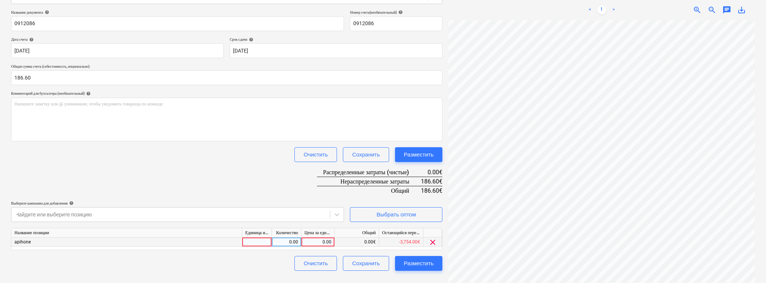
click at [322, 241] on div "0.00" at bounding box center [317, 241] width 27 height 9
type input "186.6"
click at [217, 184] on div "Название документа help 0912086 Номер счета (необязательный) help 0912086 Дата …" at bounding box center [226, 140] width 431 height 261
click at [424, 266] on div "Разместить" at bounding box center [419, 263] width 30 height 10
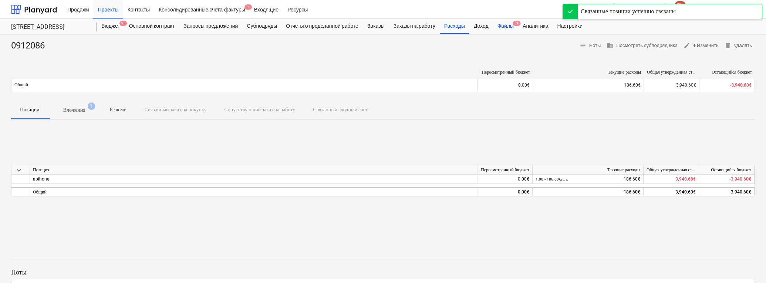
click at [518, 27] on div "Файлы 3" at bounding box center [505, 26] width 25 height 15
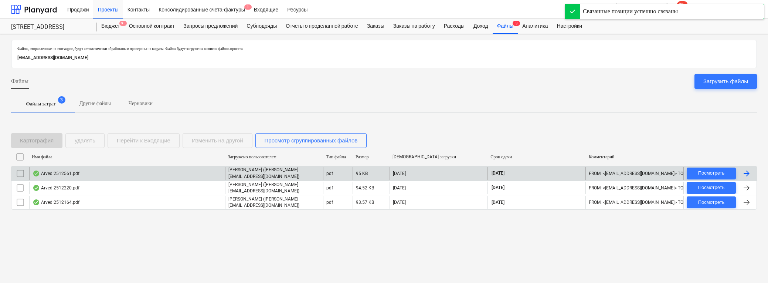
click at [120, 168] on div "Arved 2512561.pdf georgi ([EMAIL_ADDRESS][DOMAIN_NAME]) pdf 95 KB [DATE] [DATE]…" at bounding box center [384, 173] width 746 height 14
click at [158, 174] on div "Arved 2512561.pdf" at bounding box center [127, 173] width 196 height 13
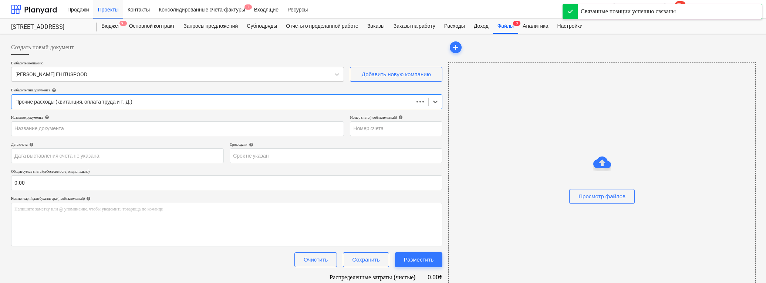
type input "2512561"
type input "[DATE]"
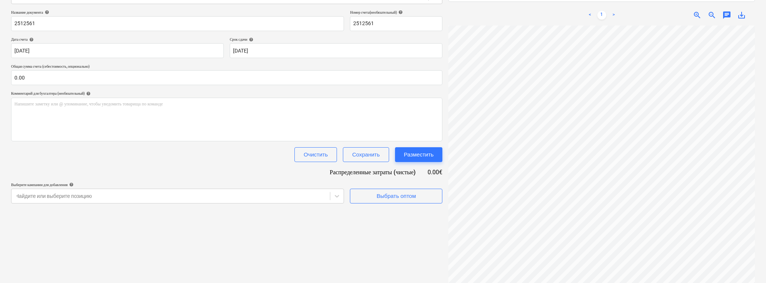
scroll to position [210, 28]
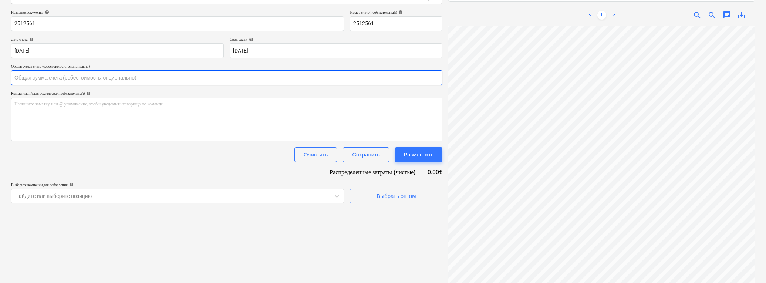
click at [88, 79] on input "text" at bounding box center [226, 77] width 431 height 15
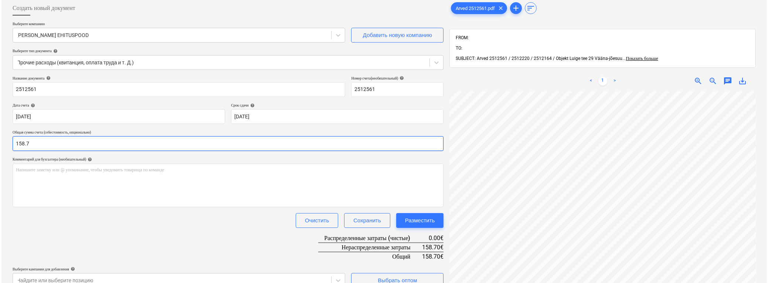
scroll to position [105, 0]
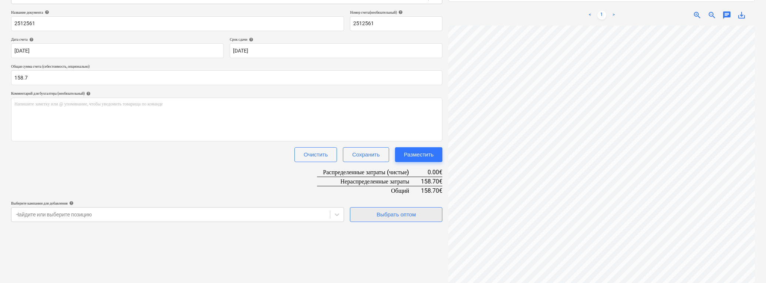
type input "158.70"
click at [392, 210] on div "Выбрать оптом" at bounding box center [395, 215] width 39 height 10
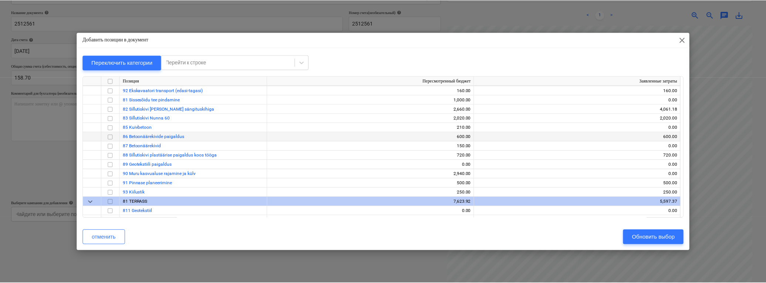
scroll to position [3230, 0]
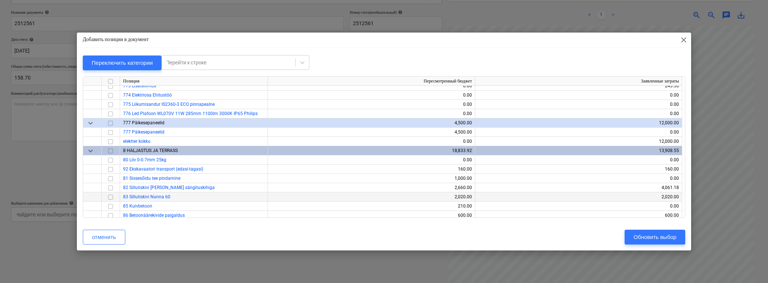
click at [109, 197] on input "checkbox" at bounding box center [110, 197] width 9 height 9
click at [529, 234] on div "Обновить выбор" at bounding box center [655, 237] width 43 height 10
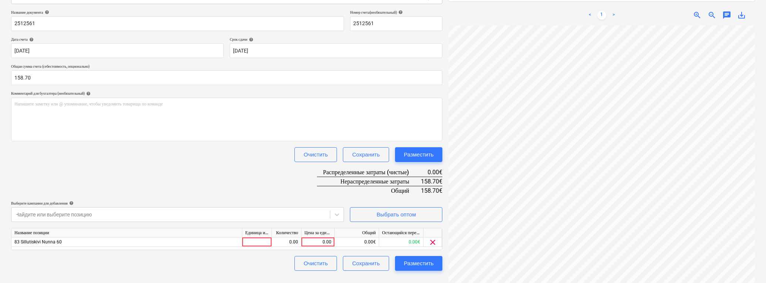
scroll to position [0, 27]
click at [322, 242] on div "0.00" at bounding box center [317, 241] width 27 height 9
click at [319, 240] on input at bounding box center [317, 241] width 33 height 9
type input "158.7"
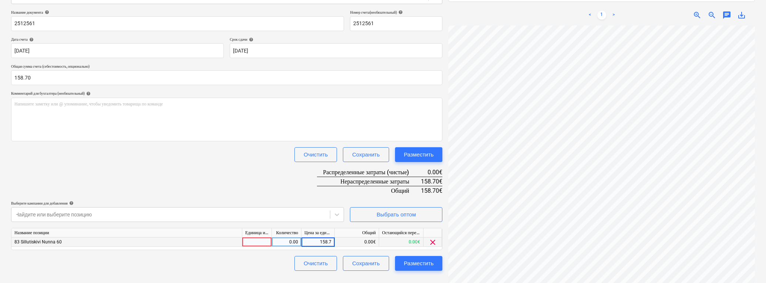
click at [289, 240] on div "0.00" at bounding box center [286, 241] width 23 height 9
click at [422, 262] on div "Разместить" at bounding box center [419, 263] width 30 height 10
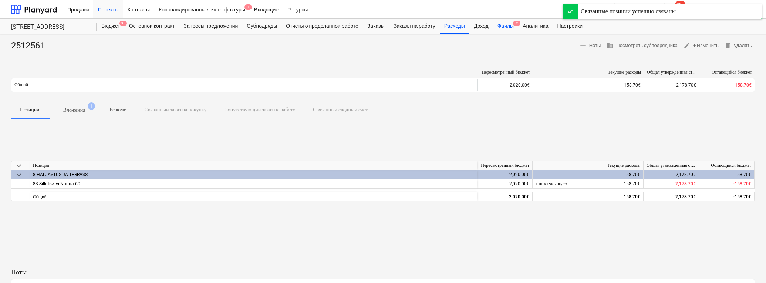
click at [508, 24] on div "Файлы 2" at bounding box center [505, 26] width 25 height 15
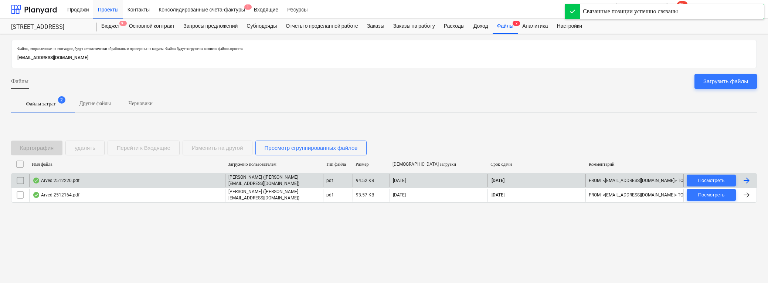
click at [288, 182] on div "[PERSON_NAME] ([PERSON_NAME][EMAIL_ADDRESS][DOMAIN_NAME])" at bounding box center [274, 180] width 98 height 13
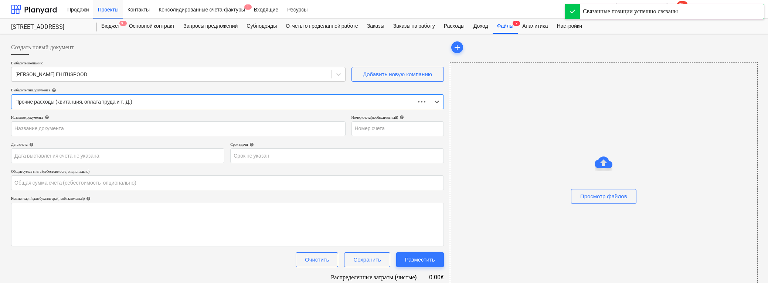
type input "0.00"
type input "2512220"
type input "[DATE]"
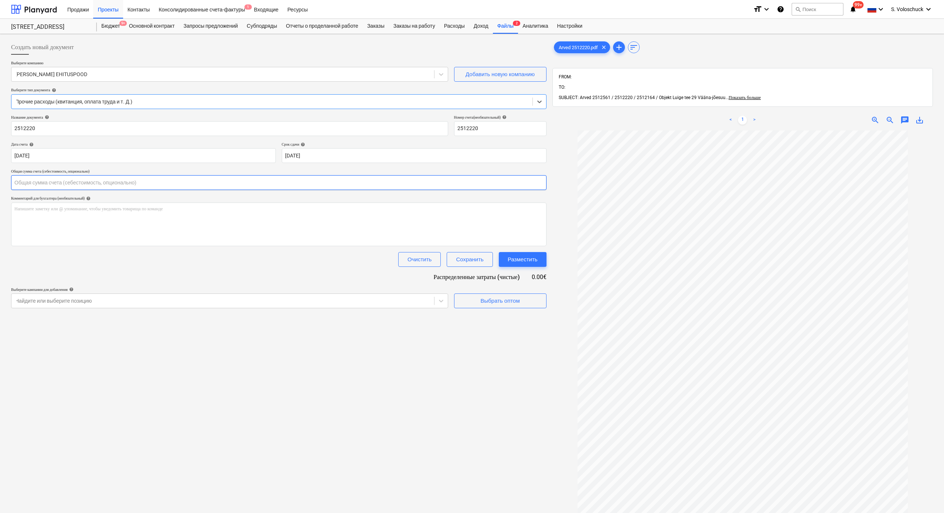
click at [56, 185] on input "text" at bounding box center [278, 182] width 535 height 15
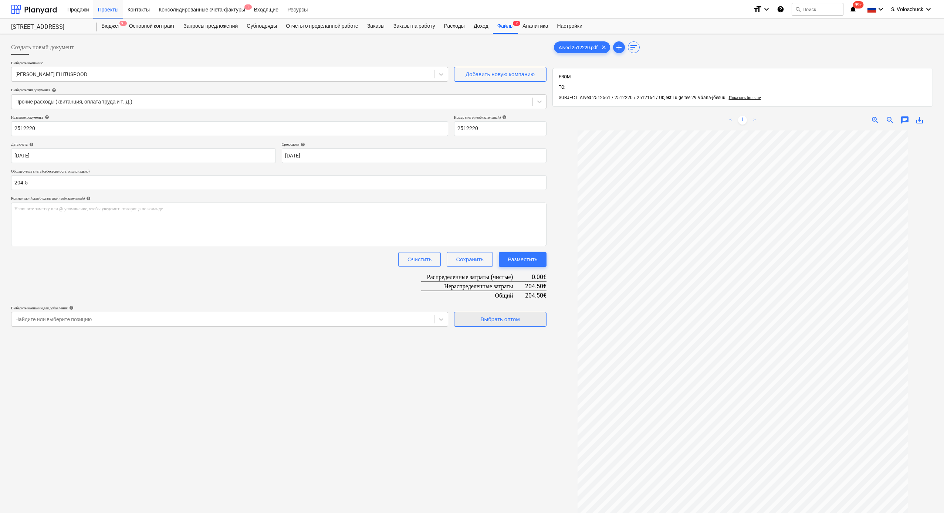
type input "204.50"
click at [500, 282] on div "Выбрать оптом" at bounding box center [499, 320] width 39 height 10
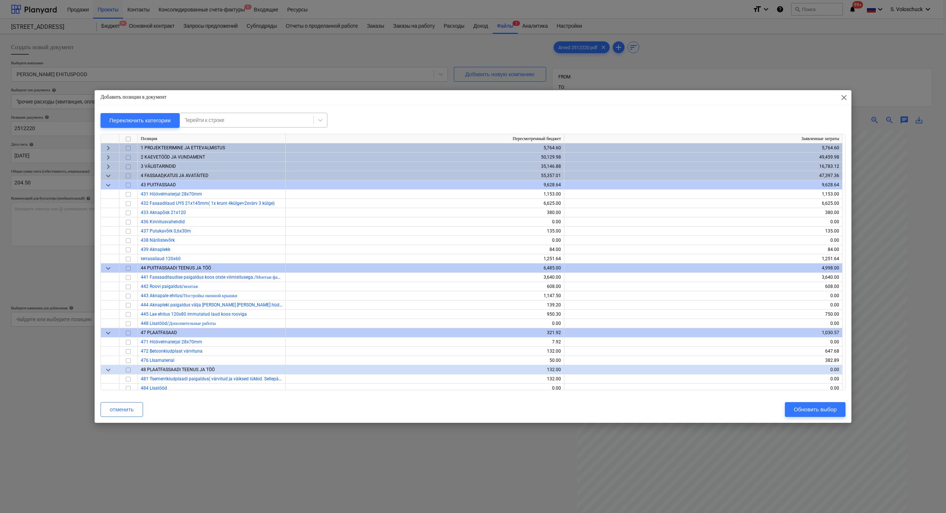
click at [255, 118] on div at bounding box center [247, 119] width 126 height 7
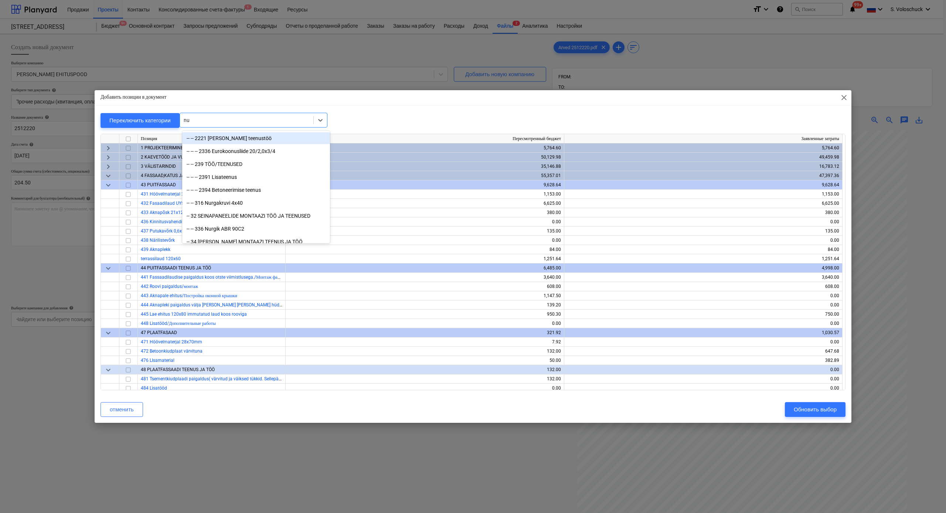
type input "nun"
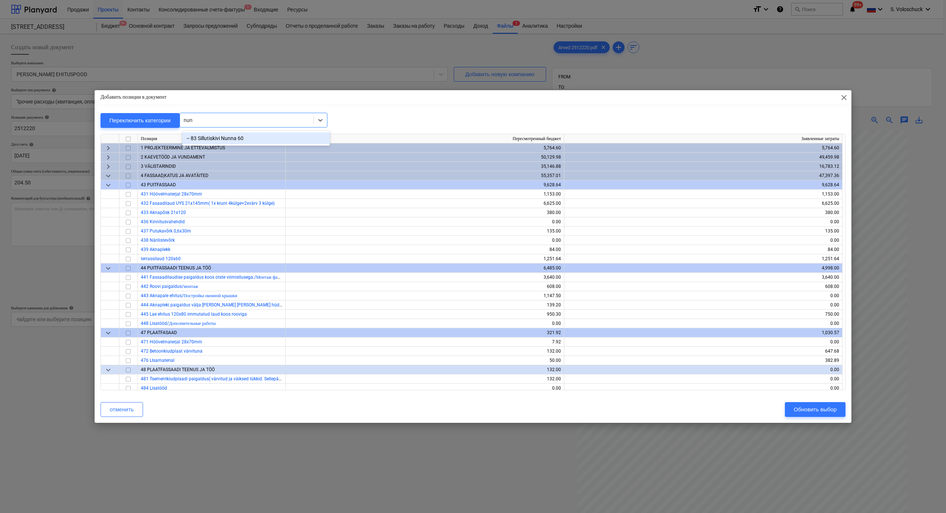
click at [231, 139] on div "-- 83 Sillutiskivi Nunna 60" at bounding box center [256, 138] width 148 height 12
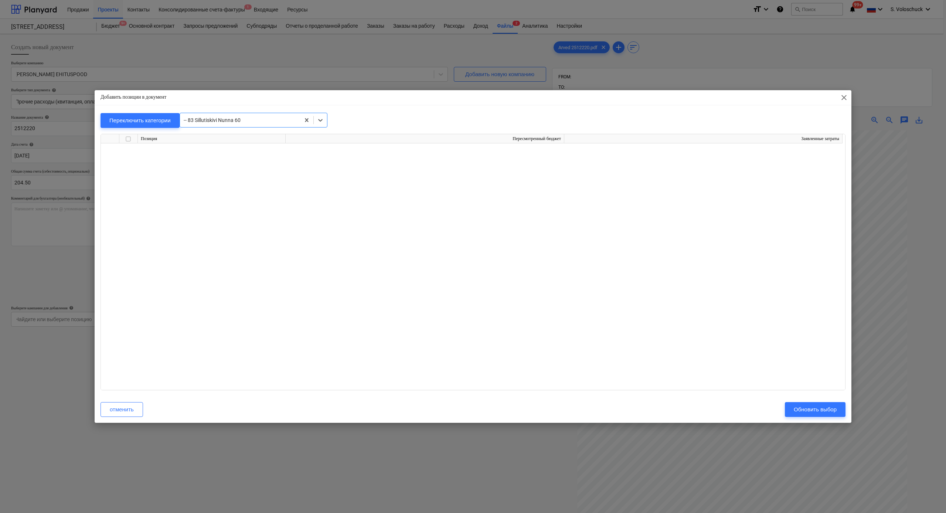
scroll to position [5194, 0]
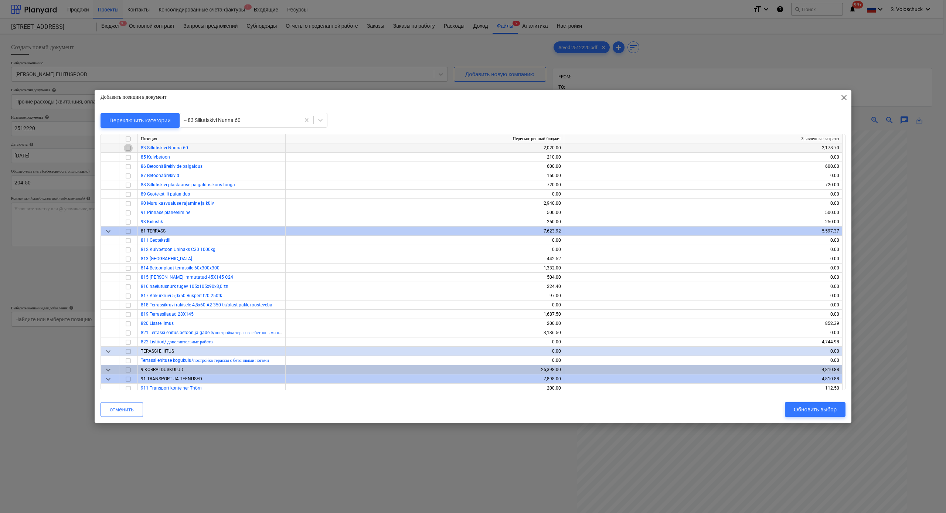
click at [127, 149] on input "checkbox" at bounding box center [128, 148] width 9 height 9
click at [529, 282] on button "Обновить выбор" at bounding box center [815, 409] width 61 height 15
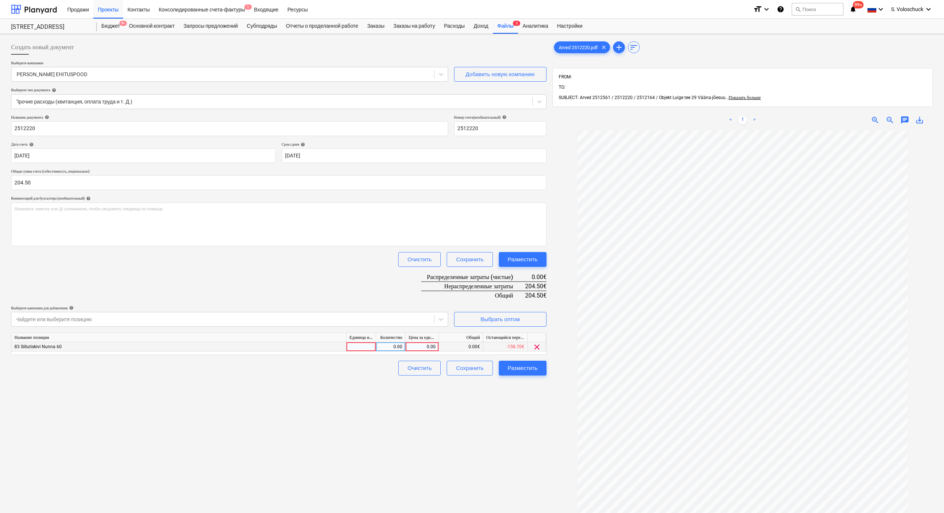
click at [420, 282] on div "0.00" at bounding box center [421, 346] width 27 height 9
type input "204.5"
click at [399, 282] on div "Создать новый документ Выберите компанию [PERSON_NAME] EHITUSPOOD Добавить нову…" at bounding box center [278, 331] width 541 height 589
click at [518, 282] on div "Разместить" at bounding box center [523, 368] width 30 height 10
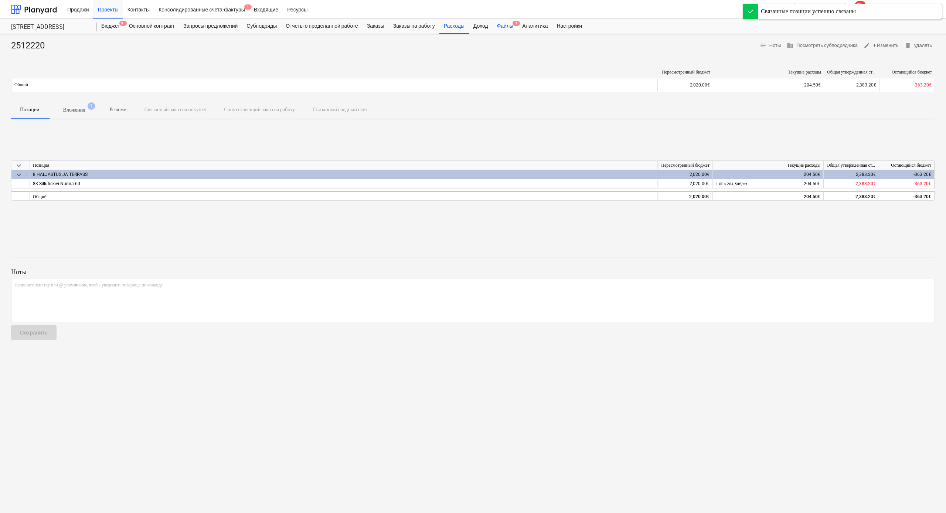
click at [512, 27] on div "Файлы 1" at bounding box center [505, 26] width 25 height 15
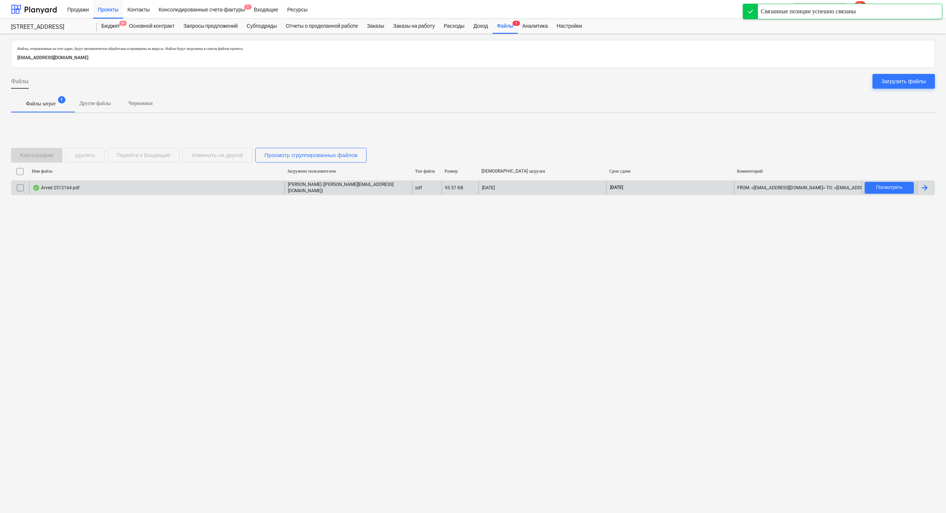
click at [90, 186] on div "Arved 2512164.pdf" at bounding box center [156, 188] width 255 height 13
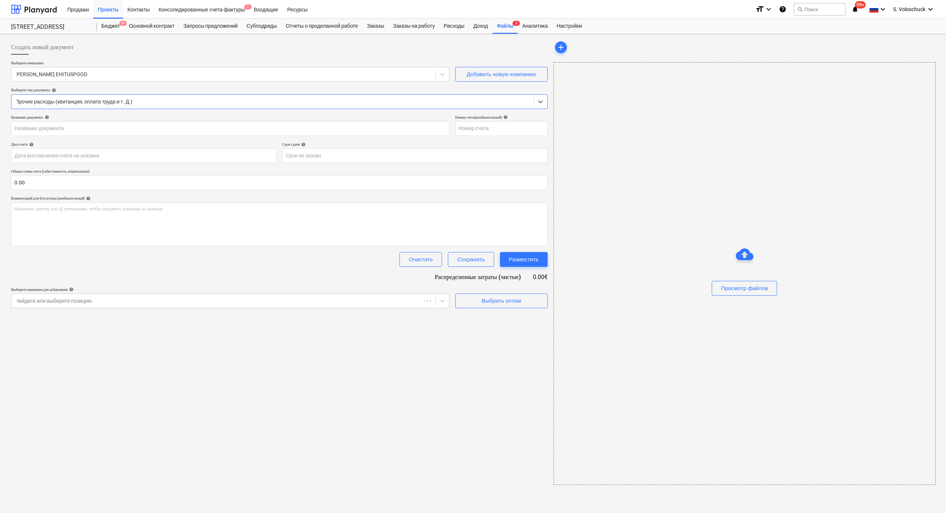
type input "2512164"
type input "[DATE]"
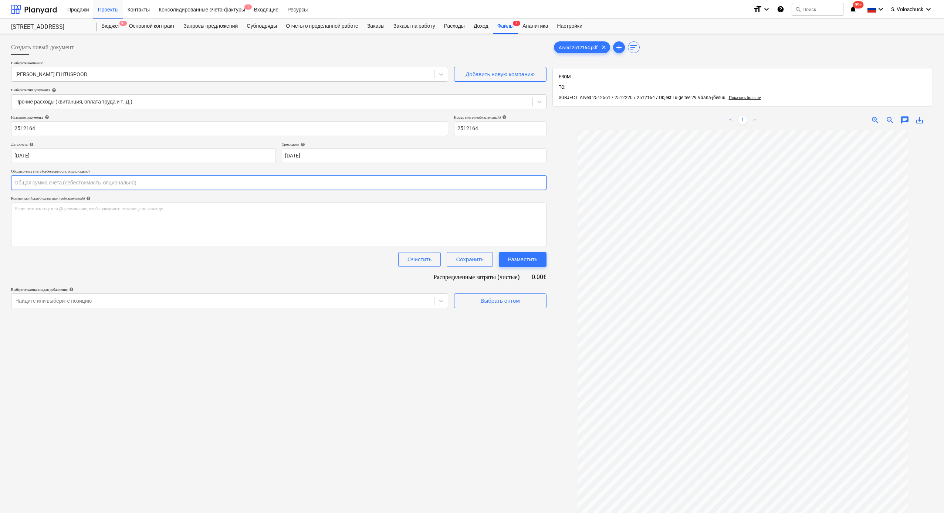
click at [35, 185] on input "text" at bounding box center [278, 182] width 535 height 15
type input "79.60"
click at [430, 282] on div "Создать новый документ Выберите компанию [PERSON_NAME] EHITUSPOOD Добавить нову…" at bounding box center [278, 331] width 541 height 589
click at [526, 282] on span "Выбрать оптом" at bounding box center [500, 320] width 74 height 10
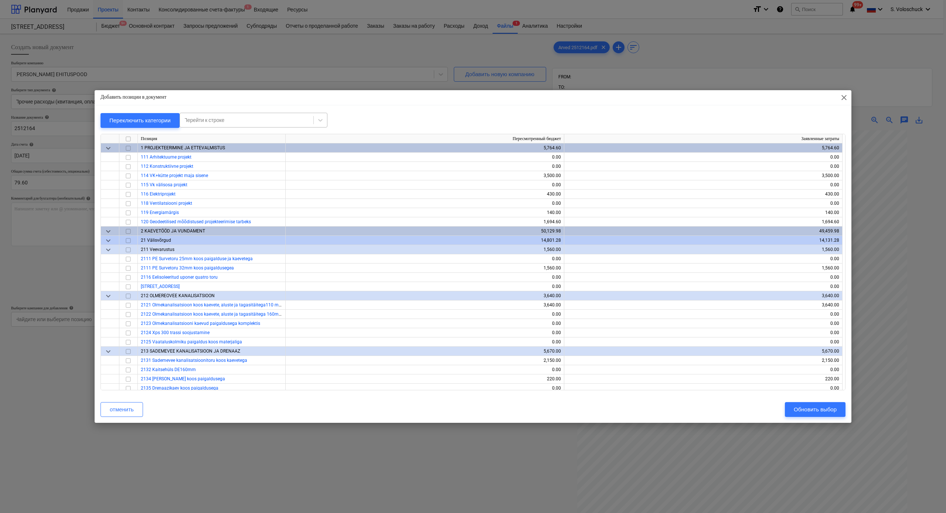
click at [210, 115] on div "Перейти к строке" at bounding box center [254, 120] width 148 height 15
type input "nuna"
click at [243, 118] on div at bounding box center [247, 119] width 126 height 7
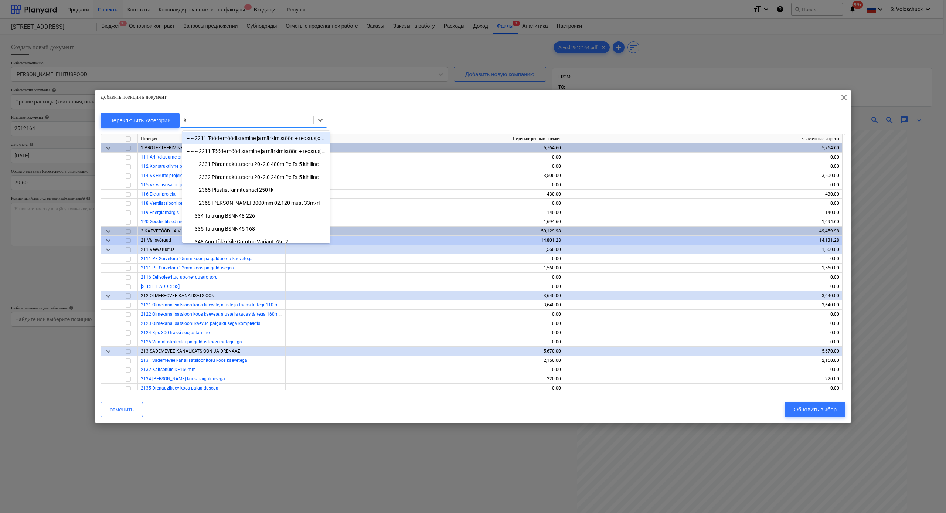
type input "kiv"
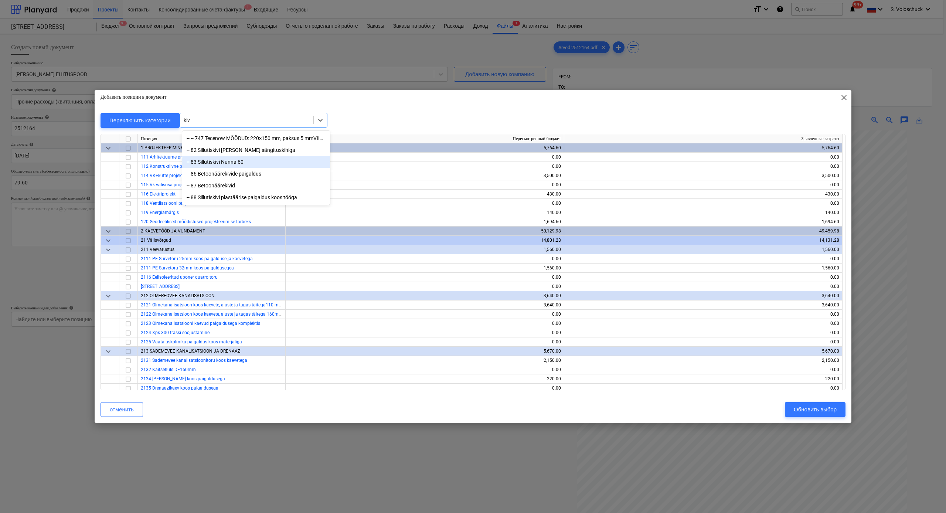
click at [226, 163] on div "-- 83 Sillutiskivi Nunna 60" at bounding box center [256, 162] width 148 height 12
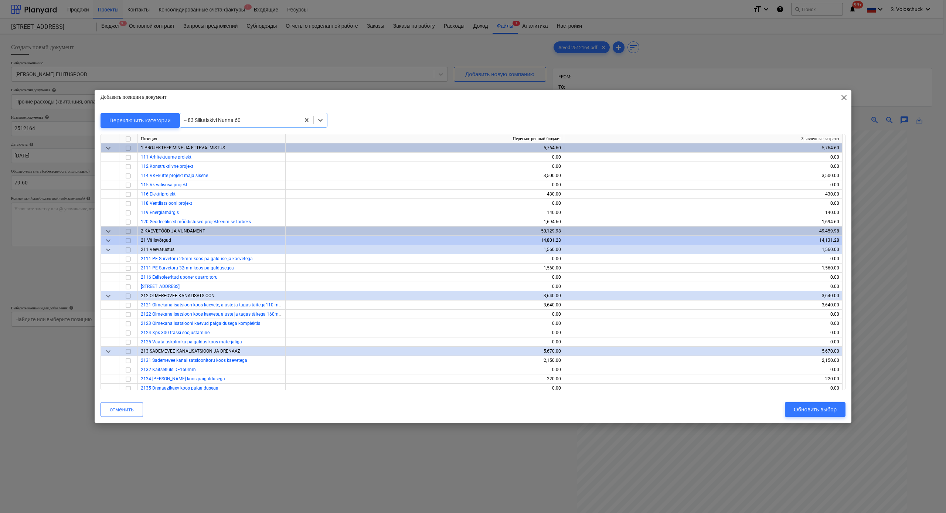
scroll to position [5194, 0]
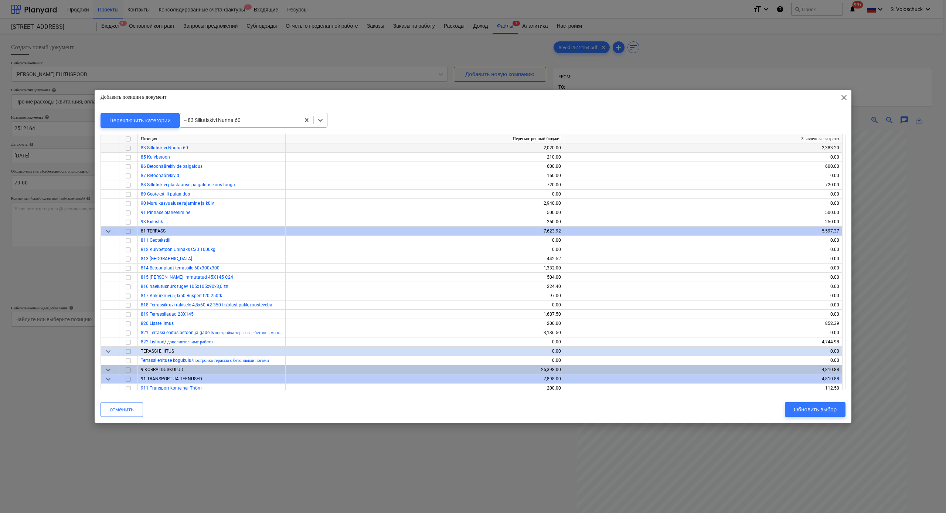
click at [163, 147] on span "83 Sillutiskivi Nunna 60" at bounding box center [164, 147] width 47 height 5
click at [127, 147] on input "checkbox" at bounding box center [128, 148] width 9 height 9
click at [529, 282] on div "Обновить выбор" at bounding box center [815, 410] width 43 height 10
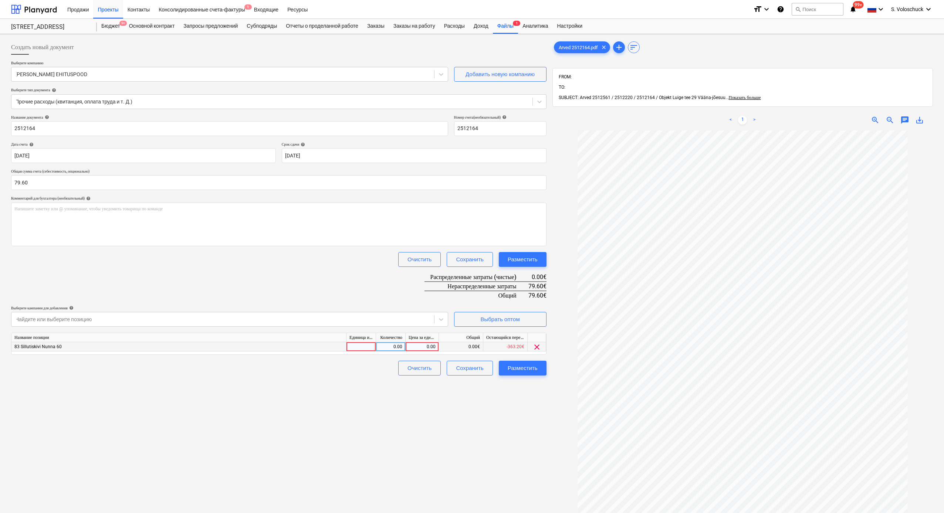
click at [424, 282] on div "0.00" at bounding box center [421, 346] width 27 height 9
type input "79.6"
click at [529, 282] on div "Arved 2512164.pdf clear add sort FROM: TO: SUBJECT: Arved 2512561 / 2512220 / 2…" at bounding box center [742, 331] width 386 height 589
click at [522, 282] on div "Разместить" at bounding box center [523, 368] width 30 height 10
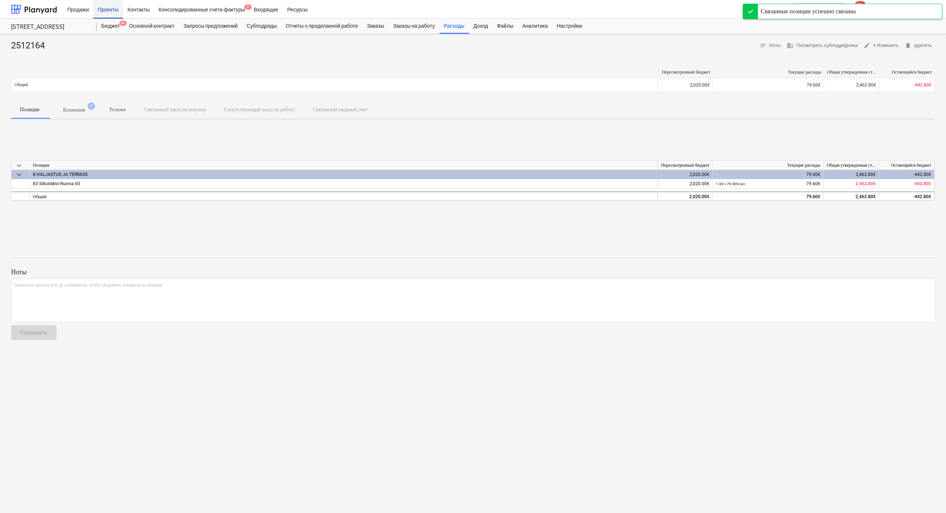
click at [103, 7] on div "Проекты" at bounding box center [108, 9] width 30 height 19
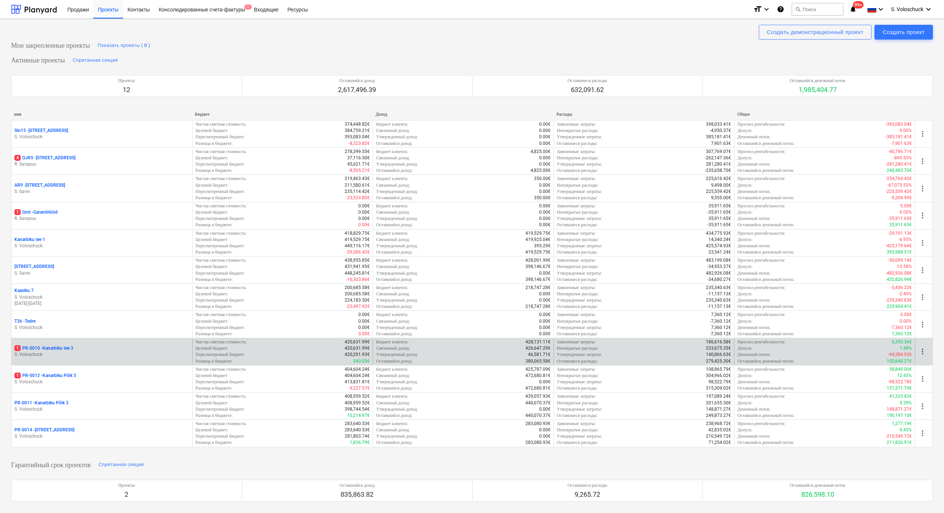
click at [80, 282] on div "1 PR-0010 - [GEOGRAPHIC_DATA] tee 3" at bounding box center [101, 348] width 175 height 6
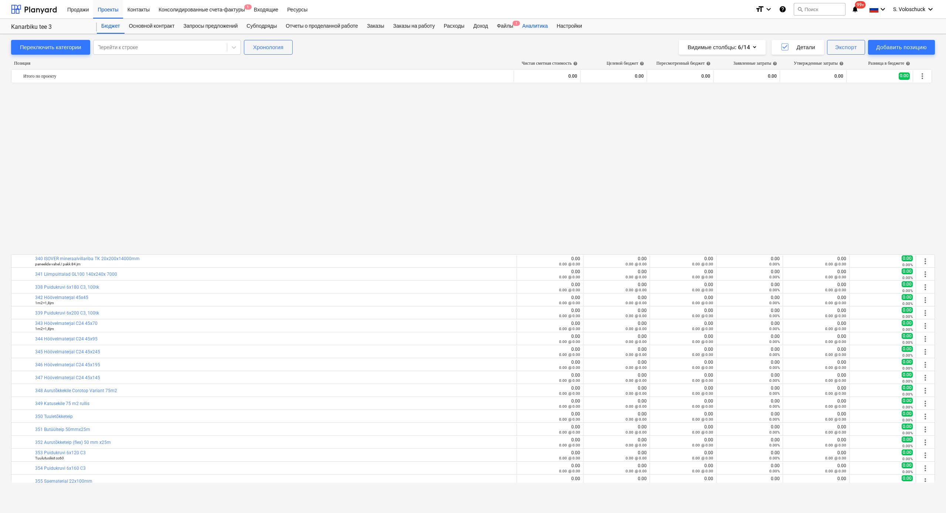
scroll to position [429, 0]
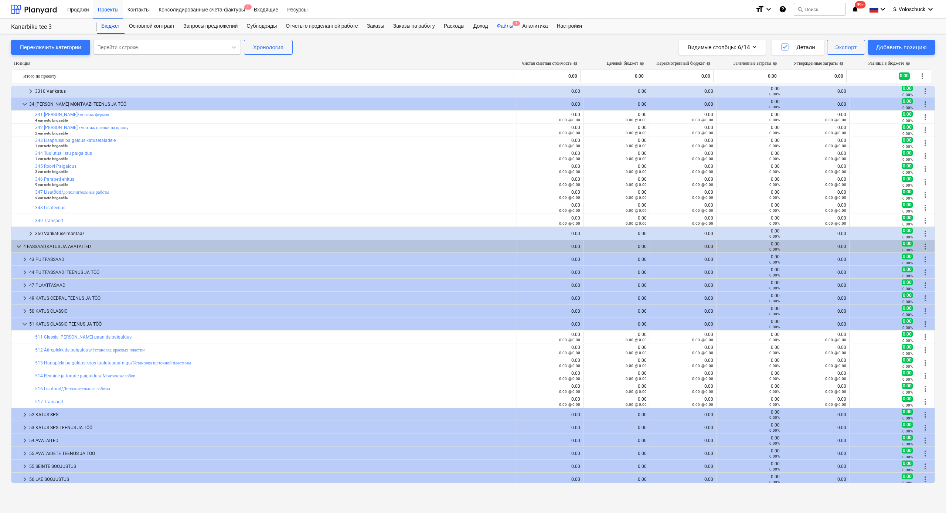
click at [516, 28] on div "Файлы 1" at bounding box center [505, 26] width 25 height 15
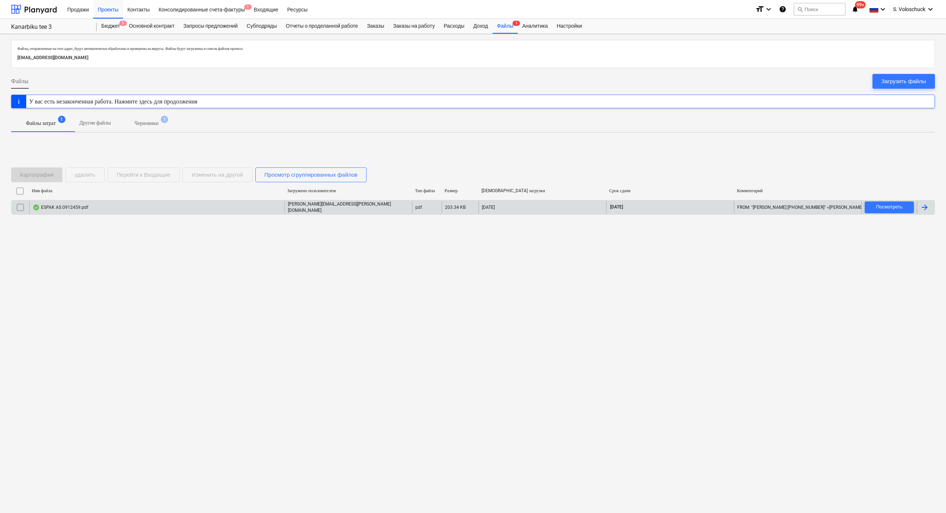
click at [183, 210] on div "ESPAK AS 0912459.pdf" at bounding box center [156, 207] width 255 height 13
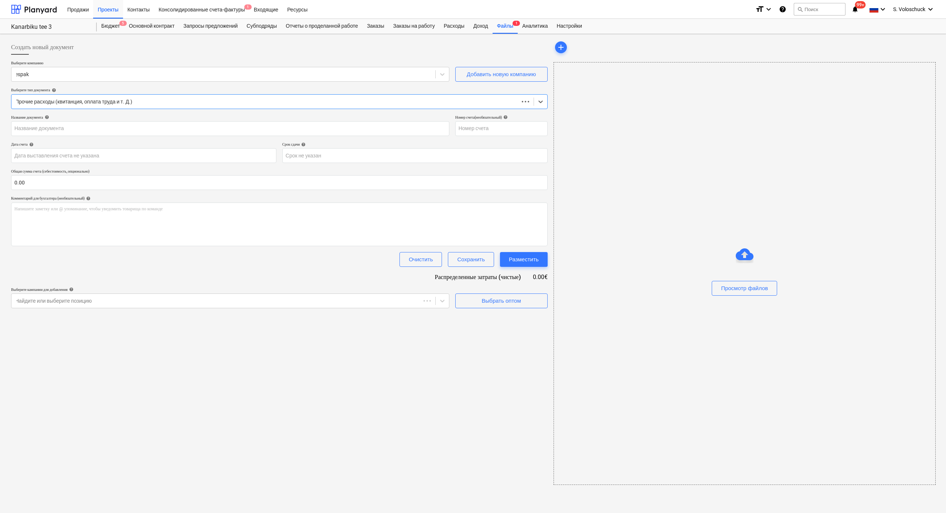
type input "0912459"
type input "[DATE]"
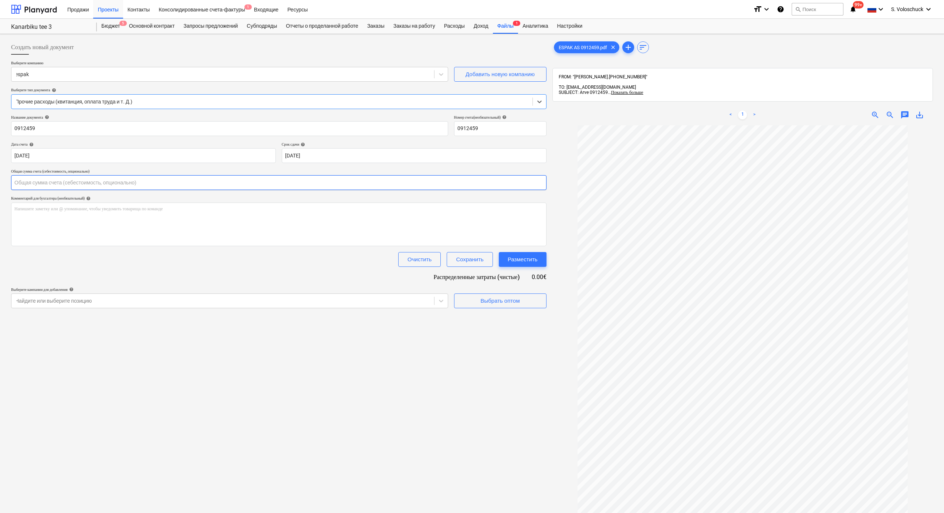
click at [76, 183] on input "text" at bounding box center [278, 182] width 535 height 15
type input "41.13"
click at [514, 282] on div "Выбрать оптом" at bounding box center [499, 320] width 39 height 10
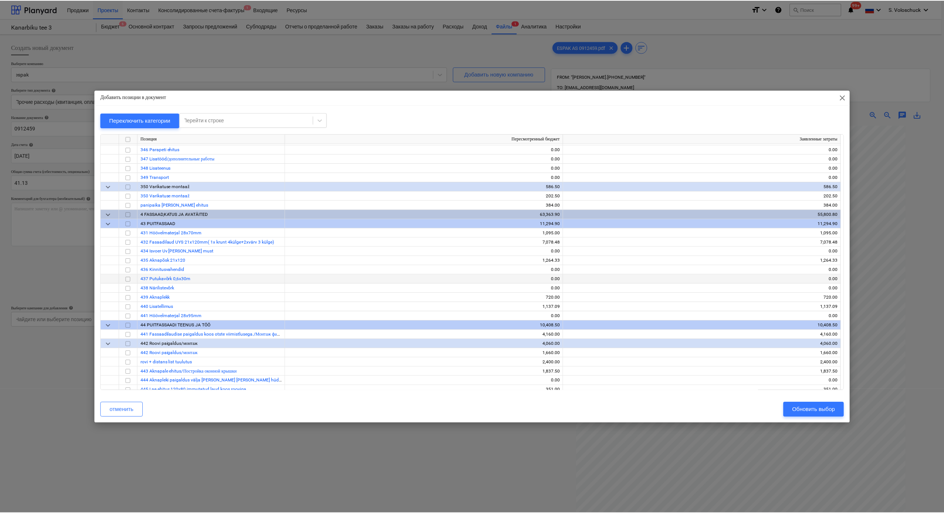
scroll to position [2190, 0]
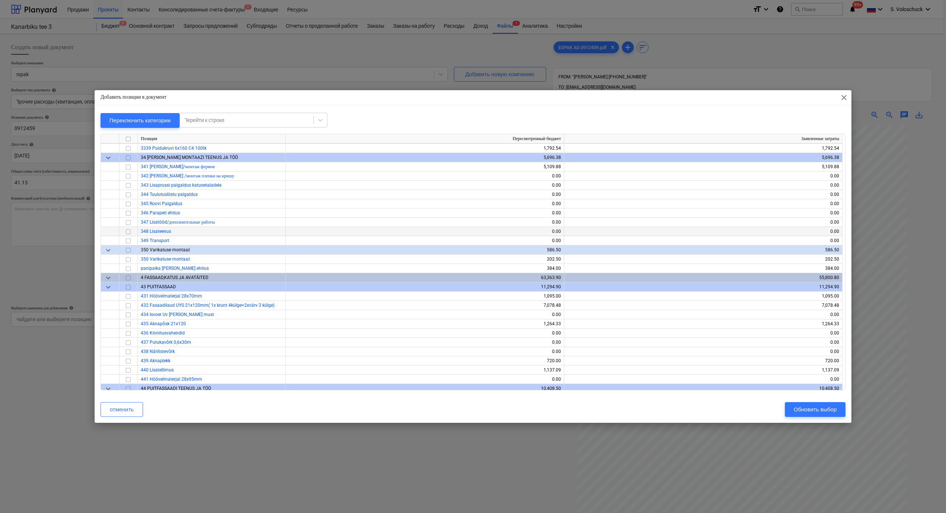
click at [128, 230] on input "checkbox" at bounding box center [128, 231] width 9 height 9
click at [529, 282] on div "Обновить выбор" at bounding box center [815, 410] width 43 height 10
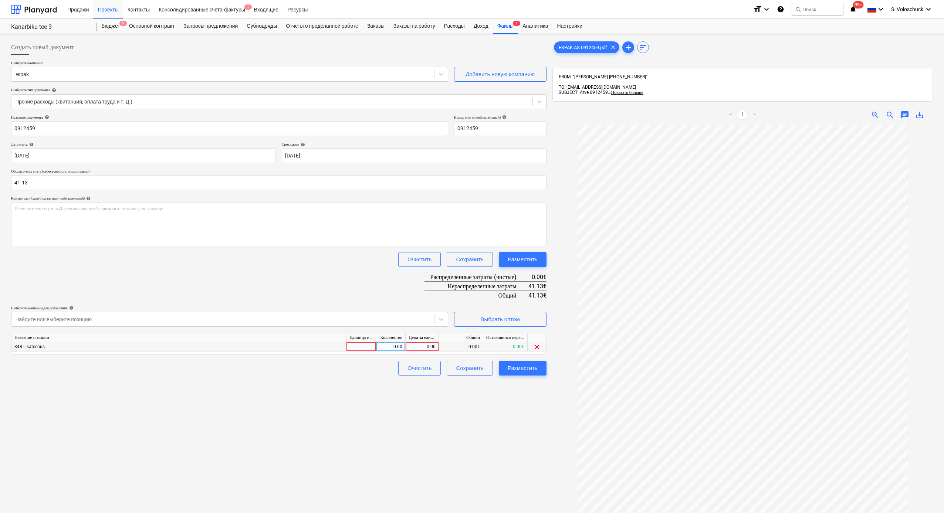
click at [422, 282] on div "0.00" at bounding box center [421, 346] width 27 height 9
type input "41.13"
click at [512, 282] on div "Создать новый документ Выберите компанию espak Добавить новую компанию Выберите…" at bounding box center [278, 329] width 541 height 584
click at [518, 282] on div "Разместить" at bounding box center [523, 368] width 30 height 10
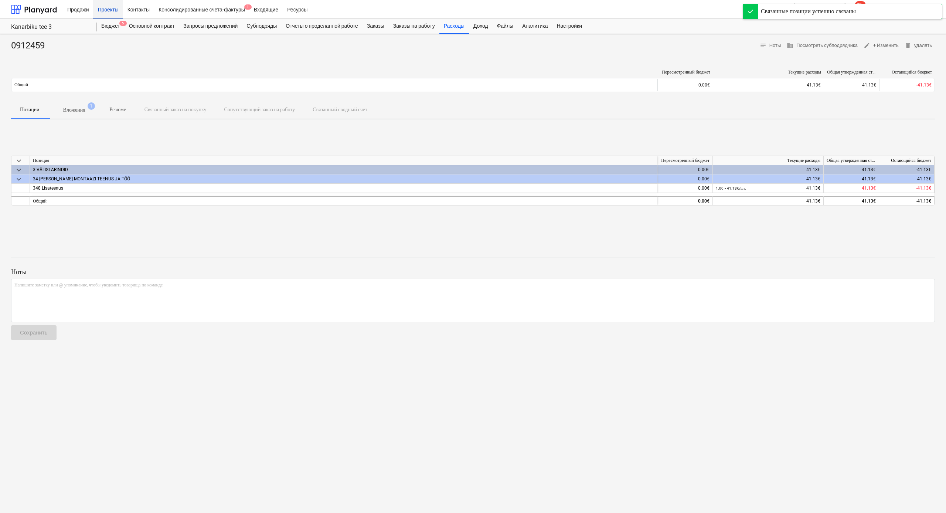
click at [107, 8] on div "Проекты" at bounding box center [108, 9] width 30 height 19
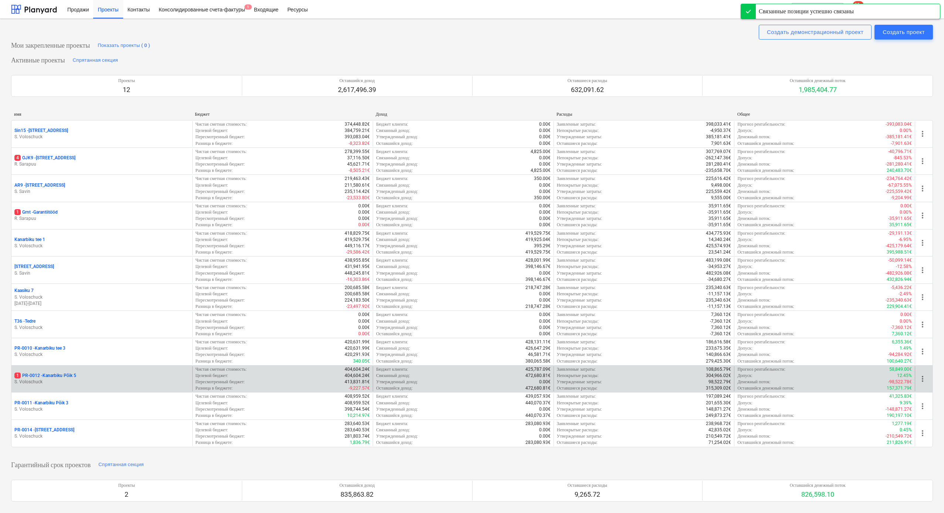
click at [66, 282] on p "1 PR-0012 - Kanarbiku Põik 5" at bounding box center [45, 376] width 62 height 6
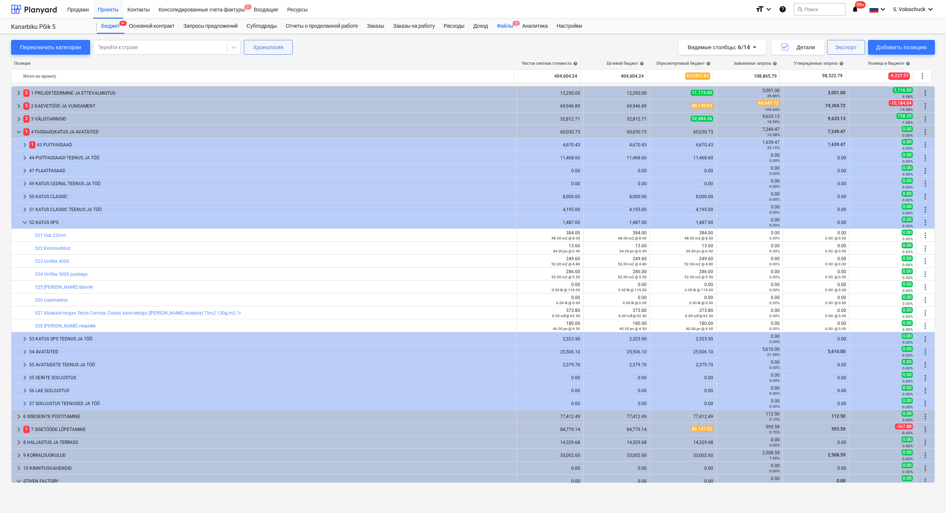
click at [518, 24] on div "Файлы 1" at bounding box center [505, 26] width 25 height 15
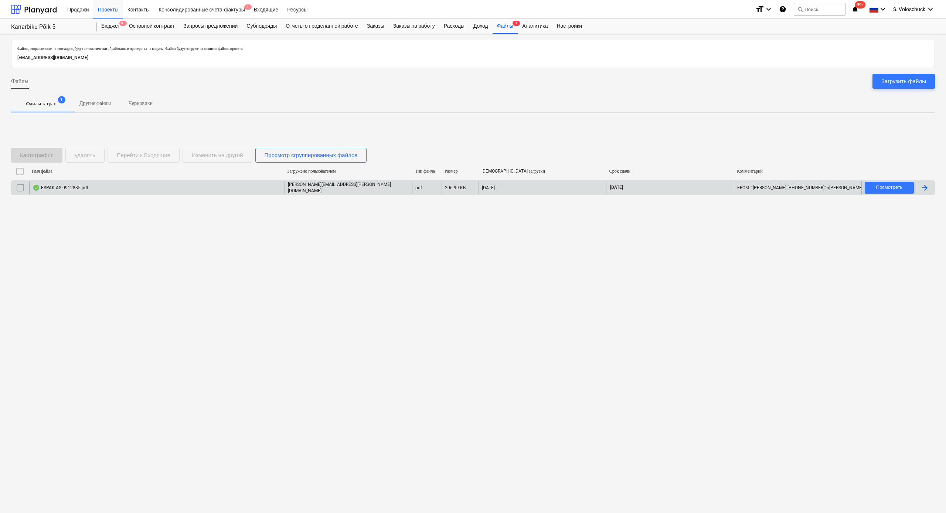
click at [83, 187] on div "ESPAK AS 0912885.pdf" at bounding box center [61, 188] width 56 height 6
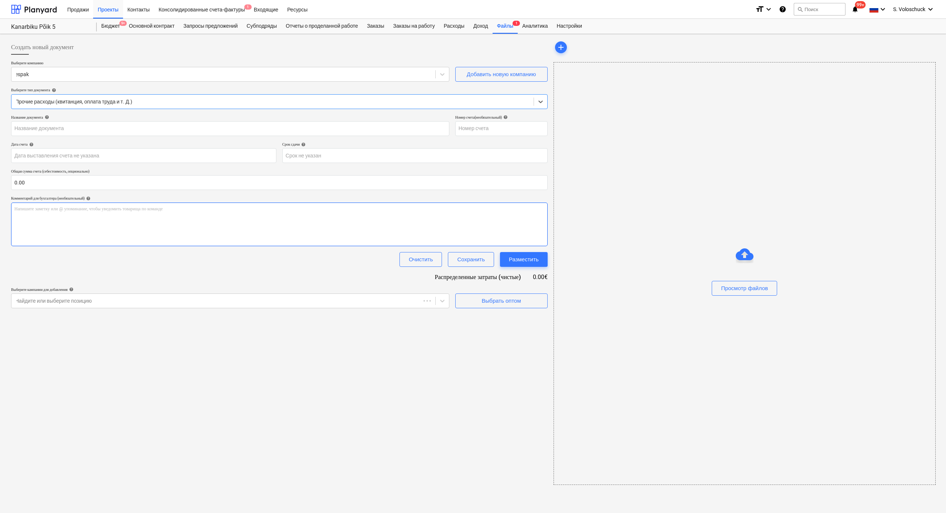
type input "0912885"
type input "[DATE]"
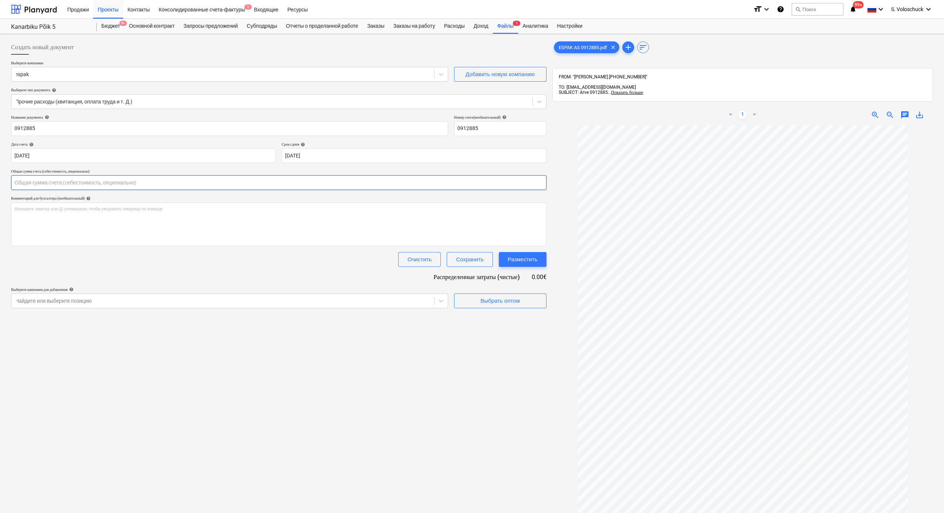
click at [174, 183] on input "text" at bounding box center [278, 182] width 535 height 15
type input "290.39"
click at [464, 282] on div "Создать новый документ Выберите компанию espak Добавить новую компанию Выберите…" at bounding box center [278, 329] width 541 height 584
drag, startPoint x: 503, startPoint y: 318, endPoint x: 502, endPoint y: 329, distance: 10.7
click at [502, 282] on div "Создать новый документ Выберите компанию espak Добавить новую компанию Выберите…" at bounding box center [278, 329] width 541 height 584
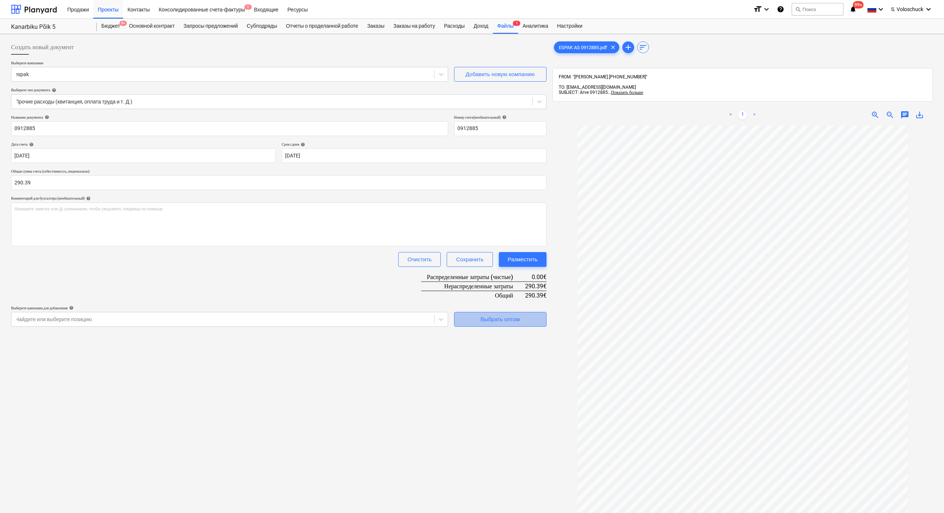
click at [491, 282] on div "Выбрать оптом" at bounding box center [499, 320] width 39 height 10
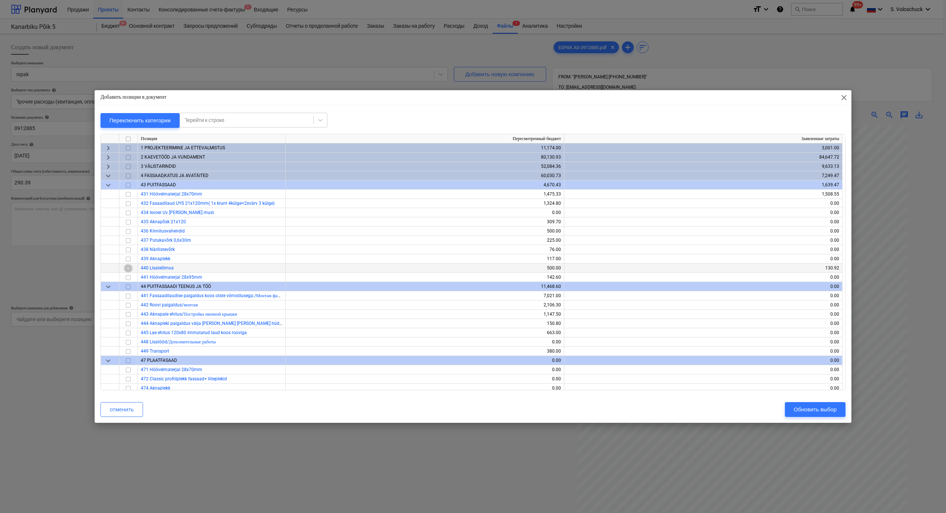
click at [129, 268] on input "checkbox" at bounding box center [128, 268] width 9 height 9
click at [529, 282] on button "Обновить выбор" at bounding box center [815, 409] width 61 height 15
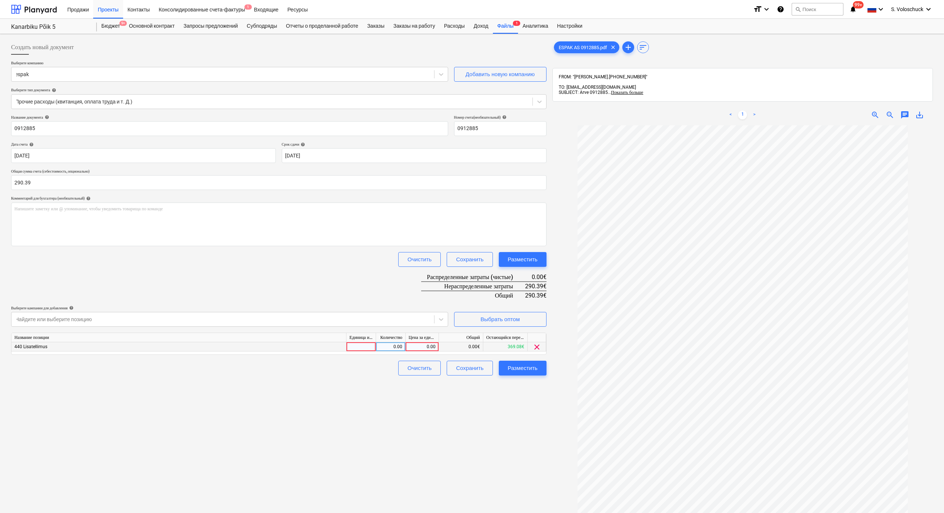
click at [428, 282] on div "0.00" at bounding box center [421, 346] width 27 height 9
type input "290.39"
click at [529, 282] on div "Создать новый документ Выберите компанию espak Добавить новую компанию Выберите…" at bounding box center [278, 329] width 541 height 584
click at [526, 282] on div "Разместить" at bounding box center [523, 368] width 30 height 10
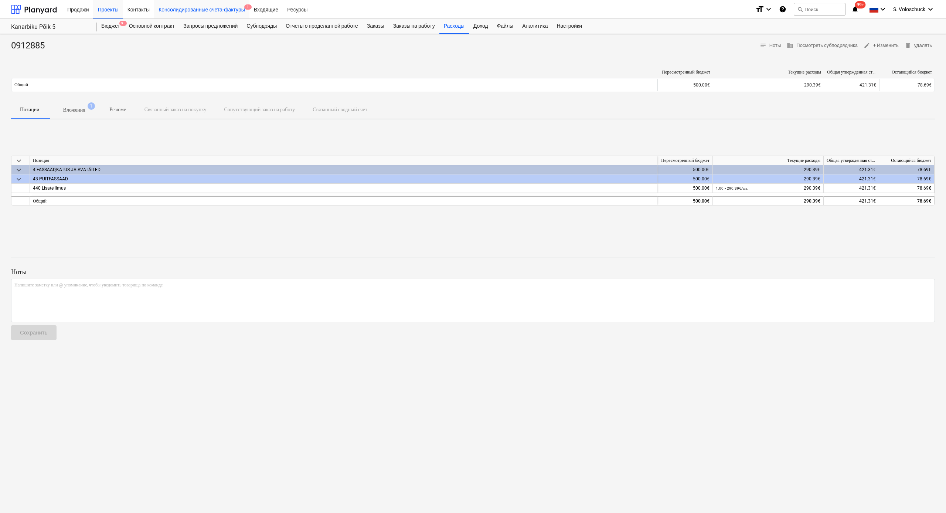
click at [223, 9] on div "Консолидированные счета-фактуры 1" at bounding box center [201, 9] width 95 height 19
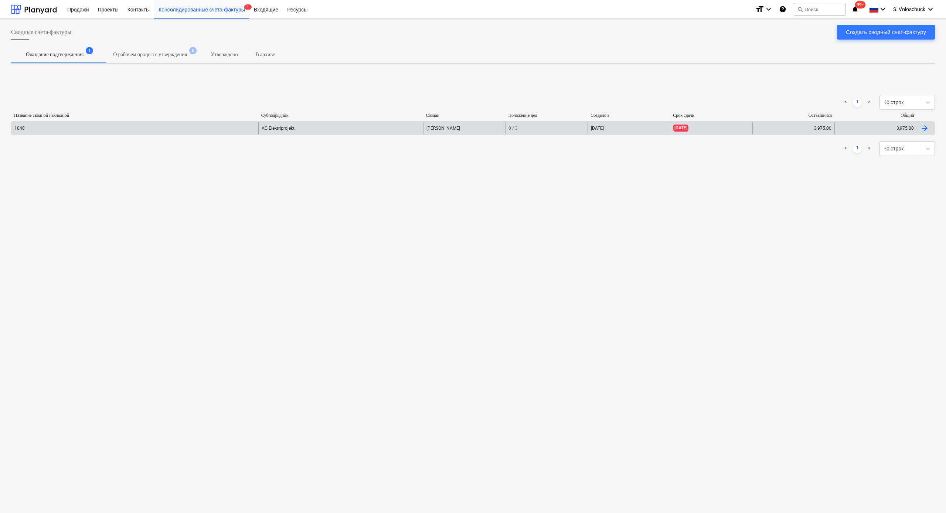
click at [191, 129] on div "1048" at bounding box center [134, 128] width 247 height 12
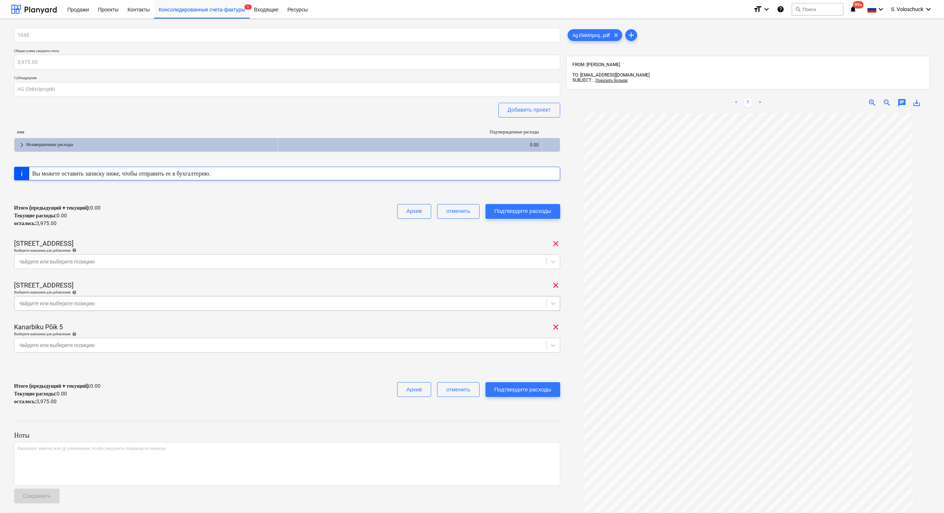
scroll to position [143, 0]
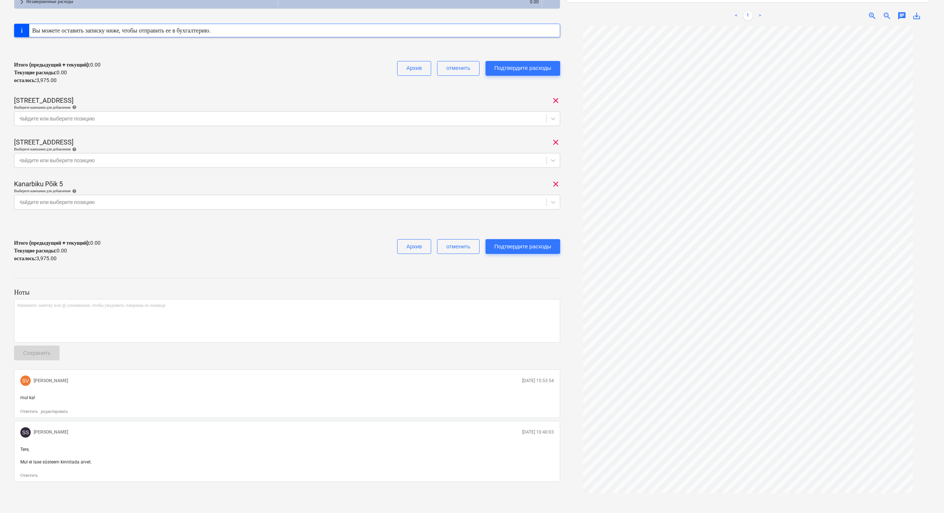
click at [89, 90] on div "1048 Общая сумма сводного счета 3,975.00 Субподрядчик AG Elektriprojekt Добавит…" at bounding box center [287, 77] width 546 height 384
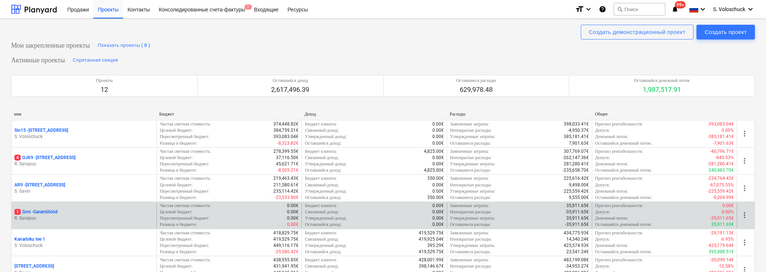
scroll to position [141, 0]
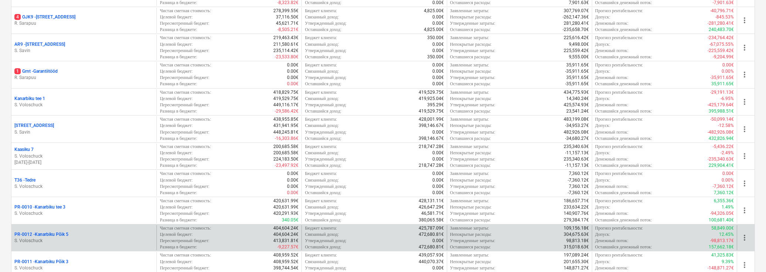
click at [132, 234] on div "PR-0012 - Kanarbiku Põik 5" at bounding box center [83, 235] width 139 height 6
